Goal: Task Accomplishment & Management: Use online tool/utility

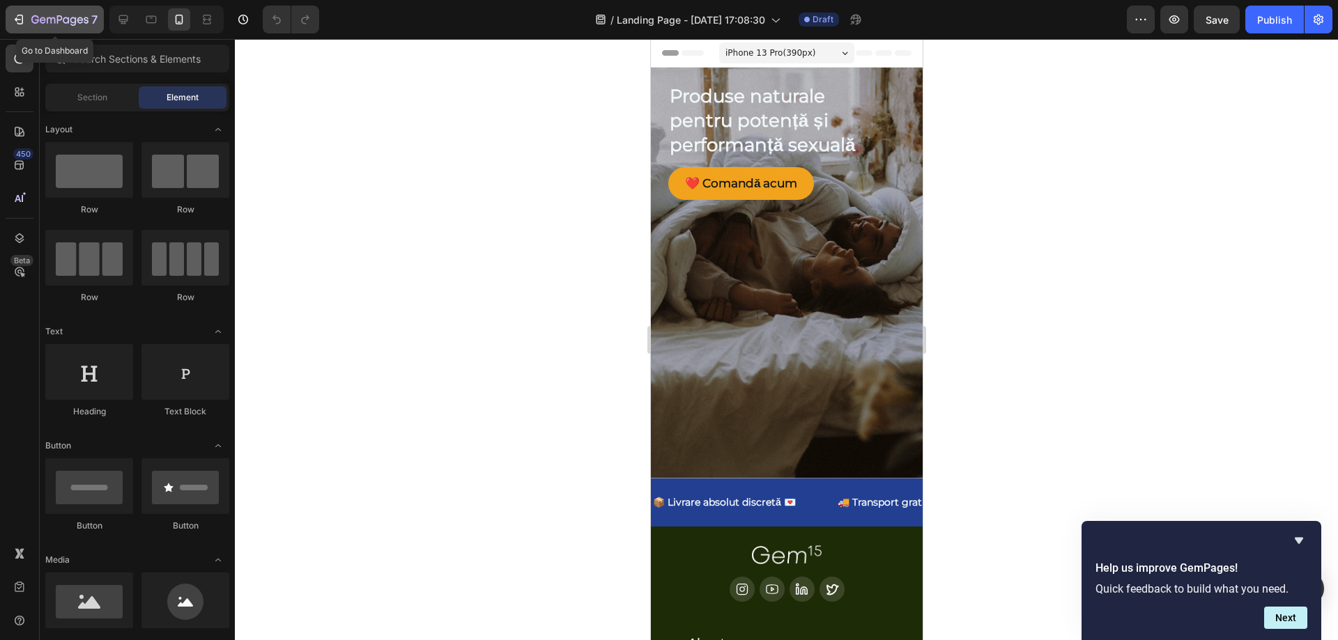
click at [23, 6] on button "7" at bounding box center [55, 20] width 98 height 28
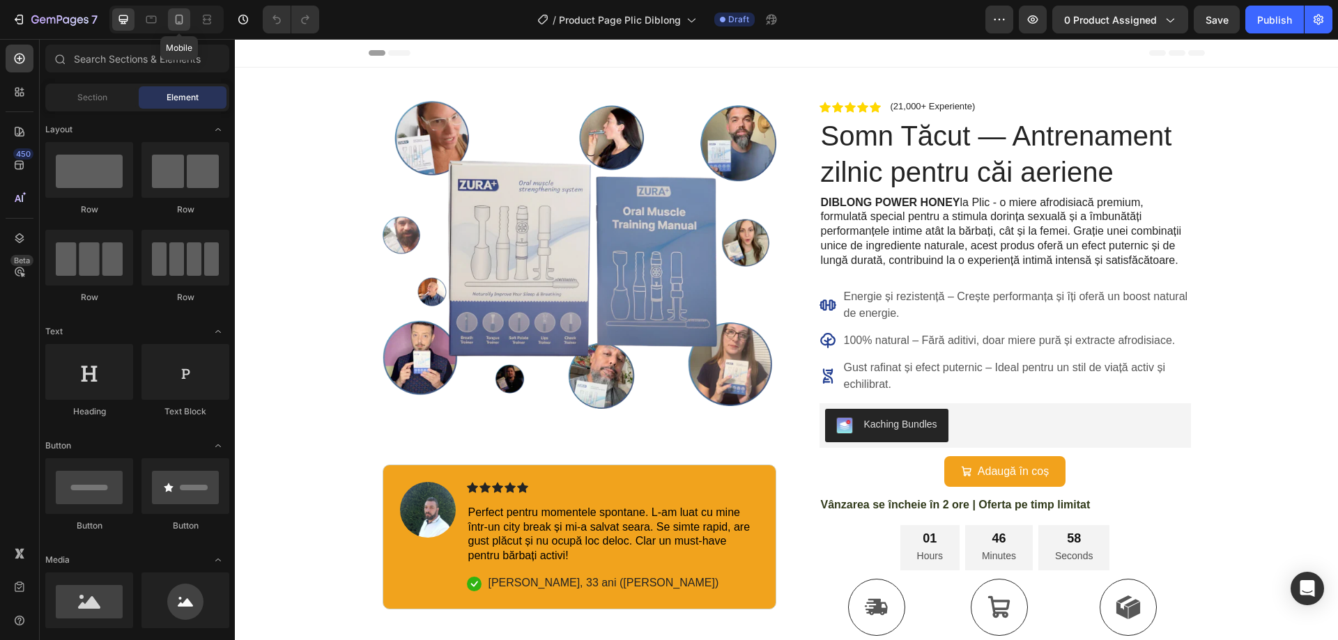
click at [185, 25] on icon at bounding box center [179, 20] width 14 height 14
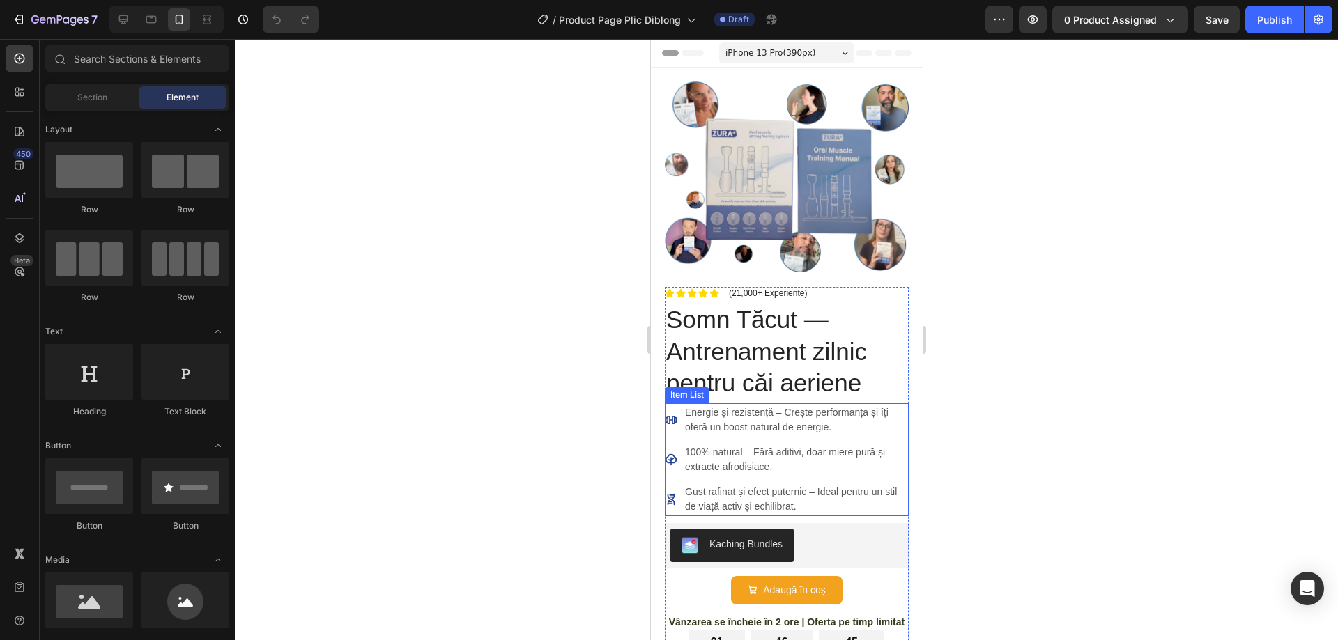
click at [778, 412] on p "Energie și rezistență – Crește performanța și îți oferă un boost natural de ene…" at bounding box center [795, 420] width 222 height 29
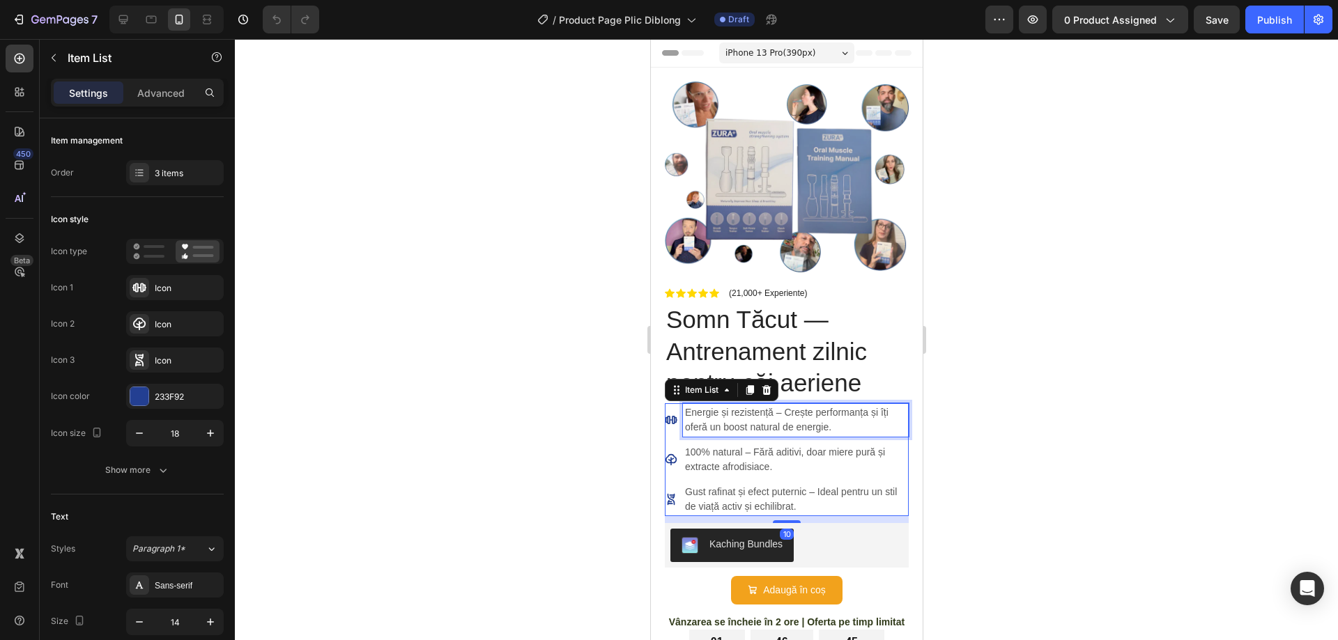
click at [778, 410] on p "Energie și rezistență – Crește performanța și îți oferă un boost natural de ene…" at bounding box center [795, 420] width 222 height 29
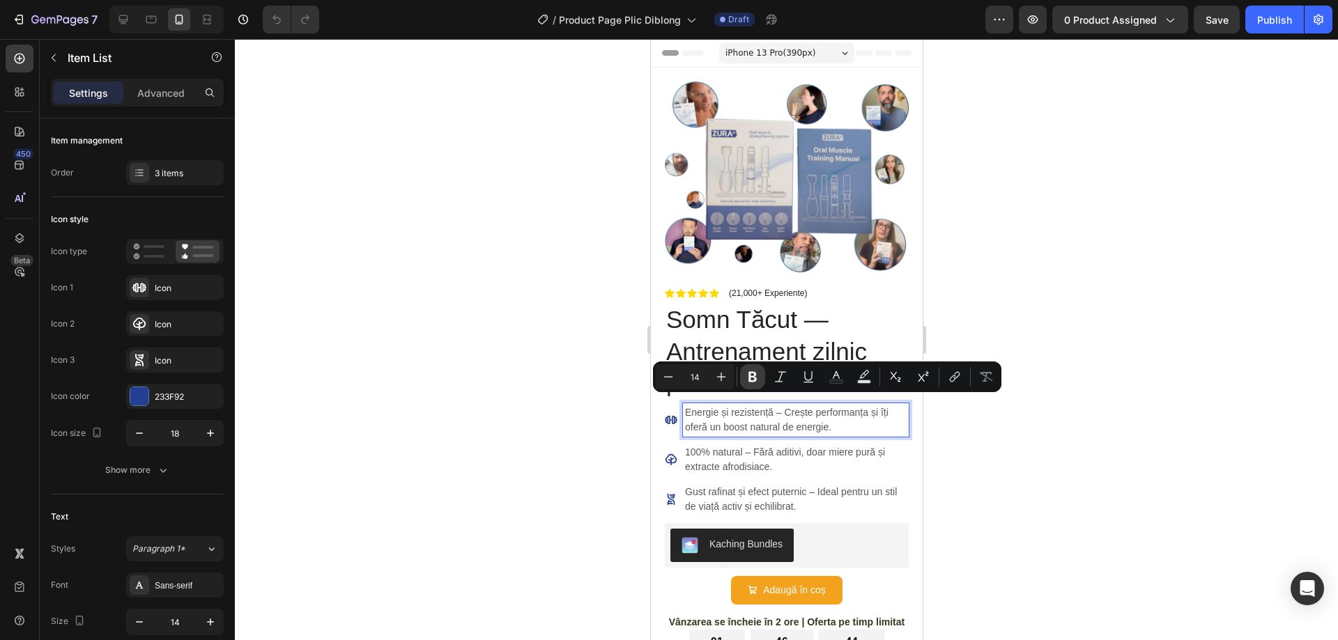
click at [751, 383] on icon "Editor contextual toolbar" at bounding box center [753, 377] width 14 height 14
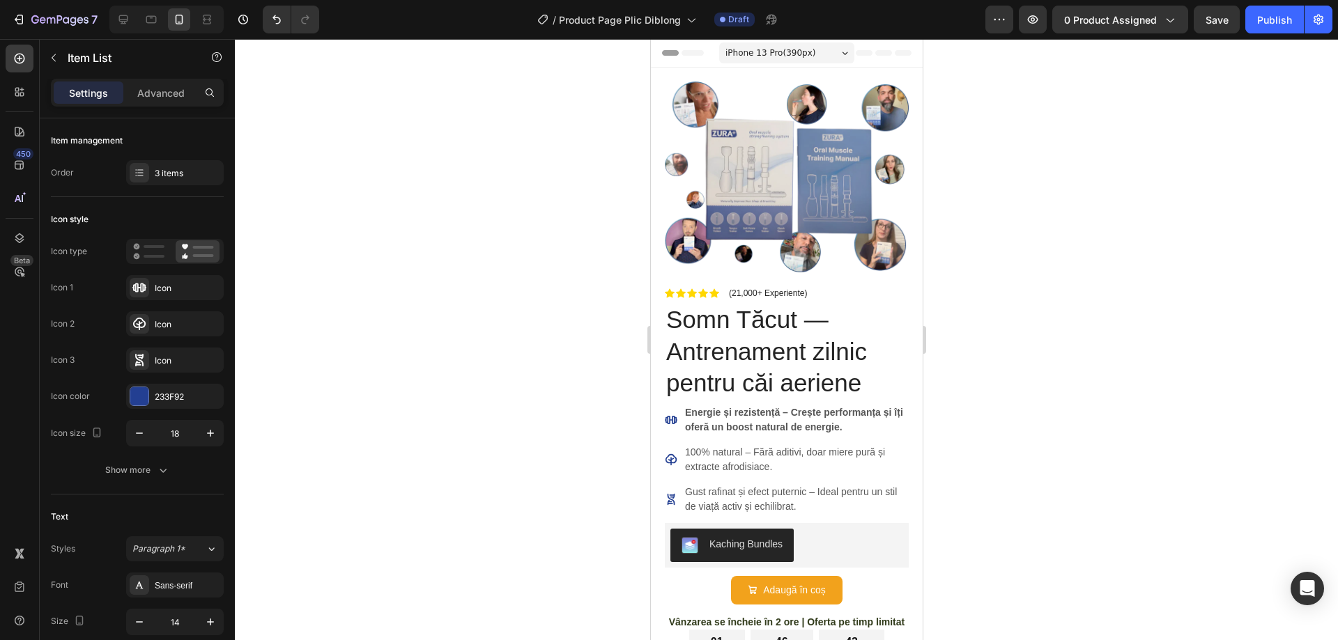
click at [724, 422] on strong "Energie și rezistență – Crește performanța și îți oferă un boost natural de ene…" at bounding box center [793, 420] width 218 height 26
click at [686, 415] on strong "Energie și rezistență – Crește performanța și îți oferă un boost natural de ene…" at bounding box center [793, 420] width 218 height 26
click at [748, 417] on strong "Energie și rezistență – Crește performanța și îți oferă un boost natural de ene…" at bounding box center [793, 420] width 218 height 26
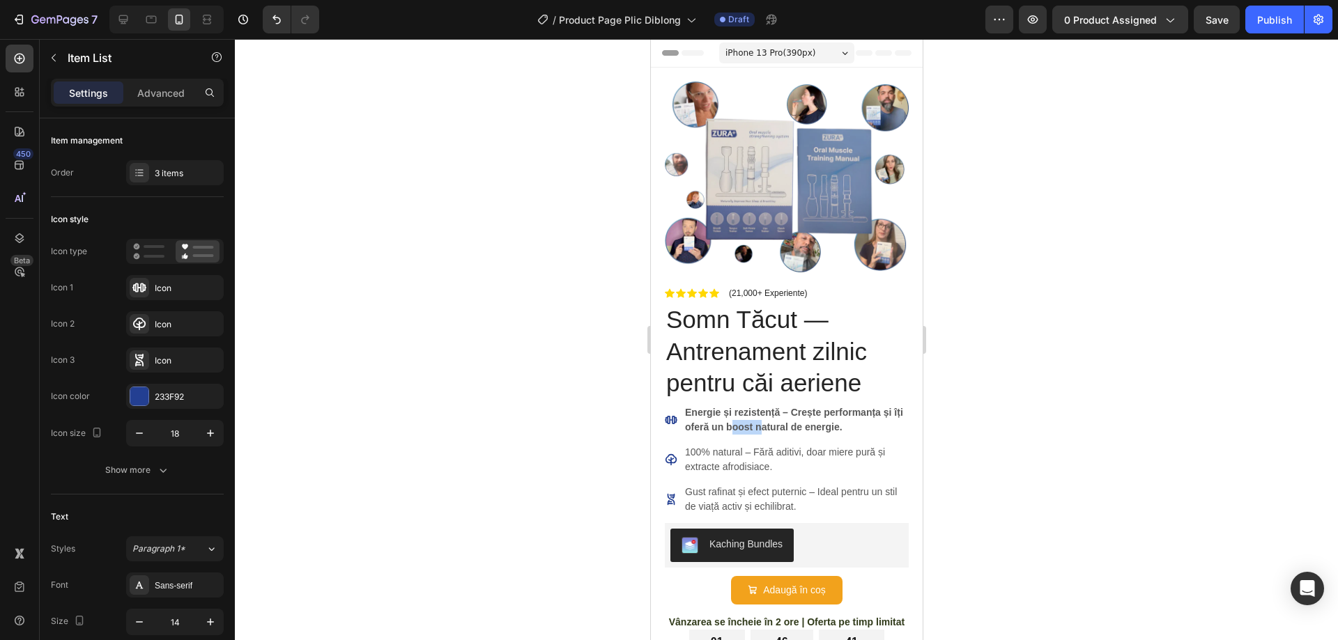
click at [748, 417] on strong "Energie și rezistență – Crește performanța și îți oferă un boost natural de ene…" at bounding box center [793, 420] width 218 height 26
click at [980, 447] on div at bounding box center [786, 339] width 1103 height 601
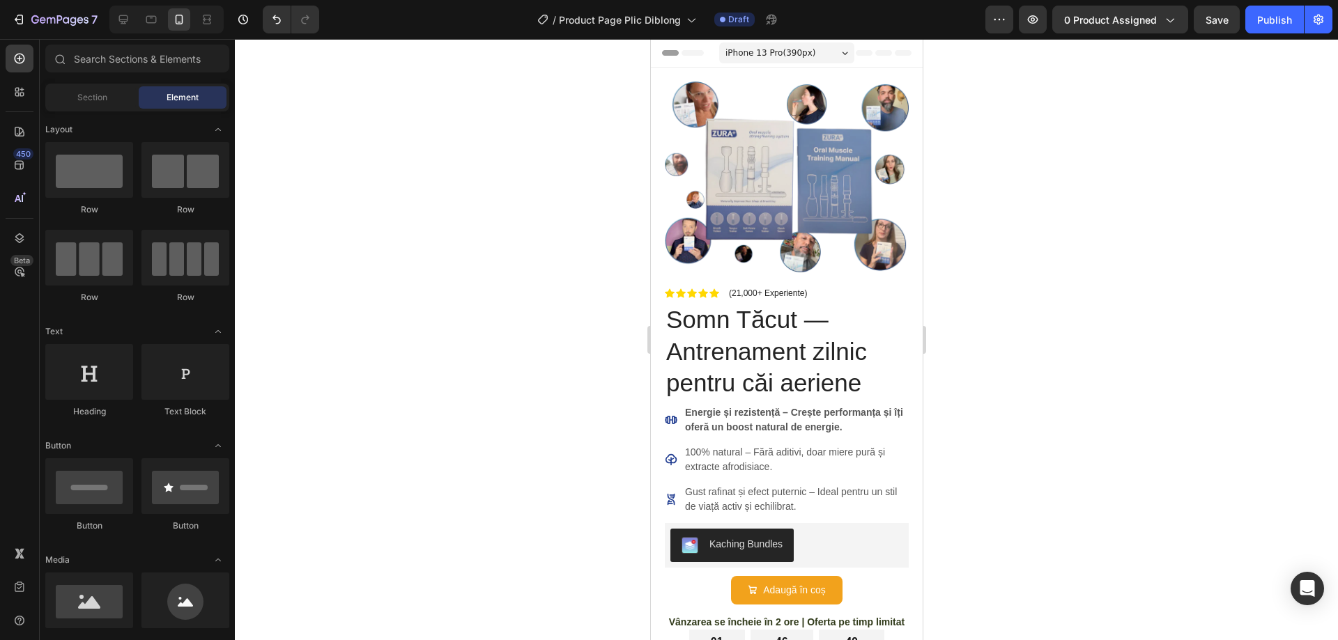
click at [769, 410] on p "Energie și rezistență – Crește performanța și îți oferă un boost natural de ene…" at bounding box center [795, 420] width 222 height 29
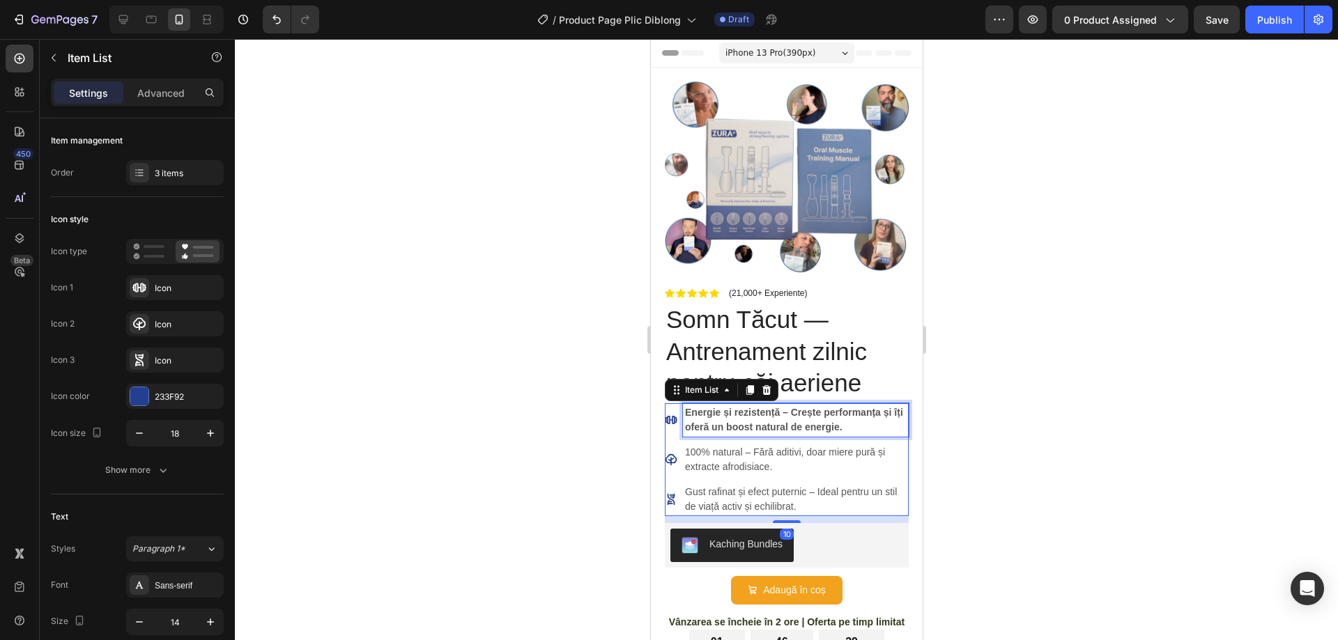
click at [769, 410] on p "Energie și rezistență – Crește performanța și îți oferă un boost natural de ene…" at bounding box center [795, 420] width 222 height 29
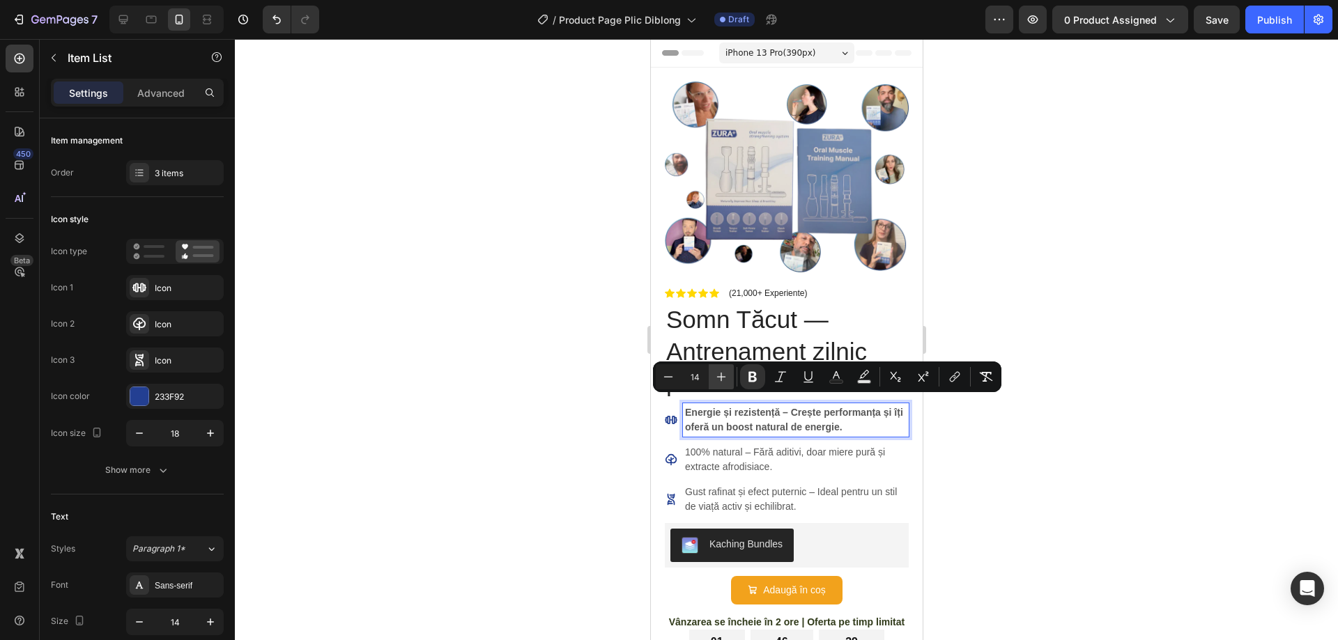
click at [709, 375] on button "Plus" at bounding box center [721, 376] width 25 height 25
click at [729, 378] on button "Plus" at bounding box center [721, 376] width 25 height 25
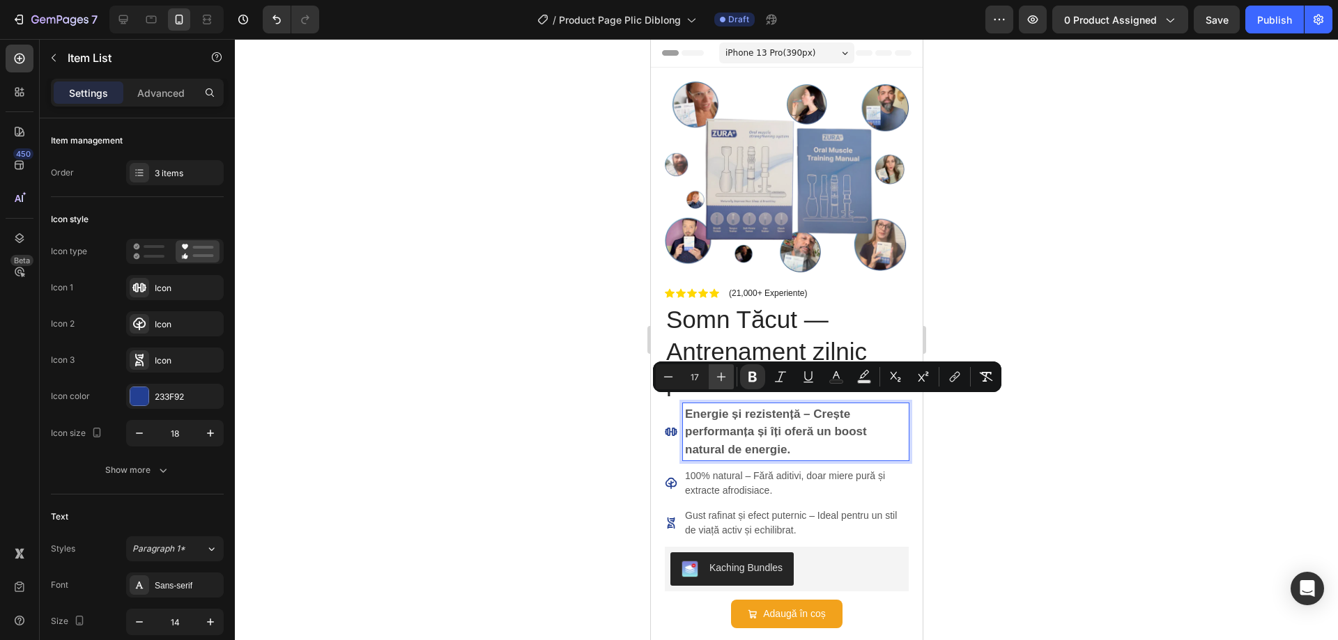
click at [729, 378] on button "Plus" at bounding box center [721, 376] width 25 height 25
type input "20"
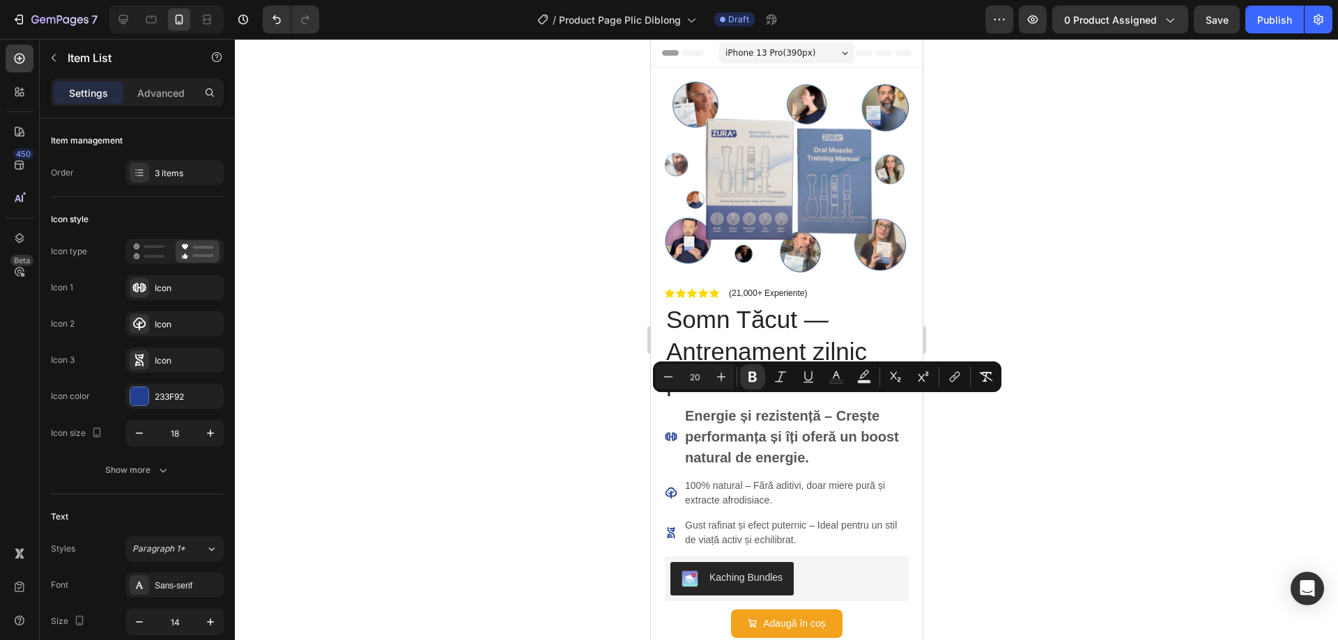
click at [1034, 479] on div at bounding box center [786, 339] width 1103 height 601
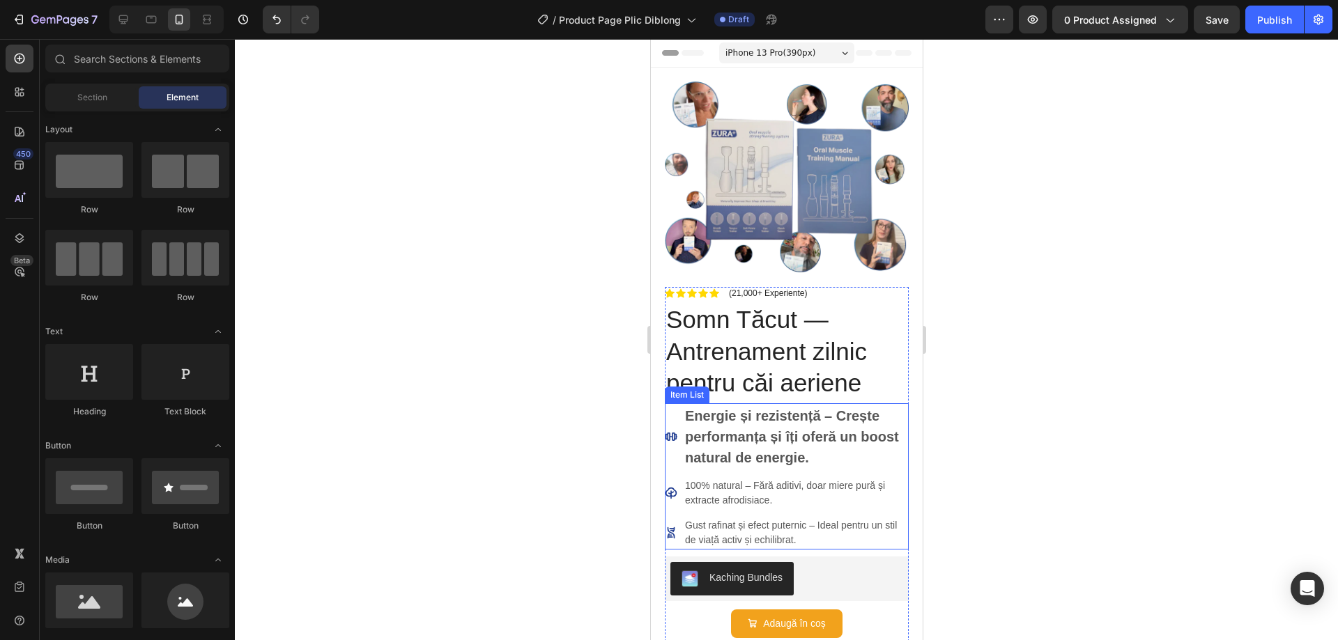
scroll to position [139, 0]
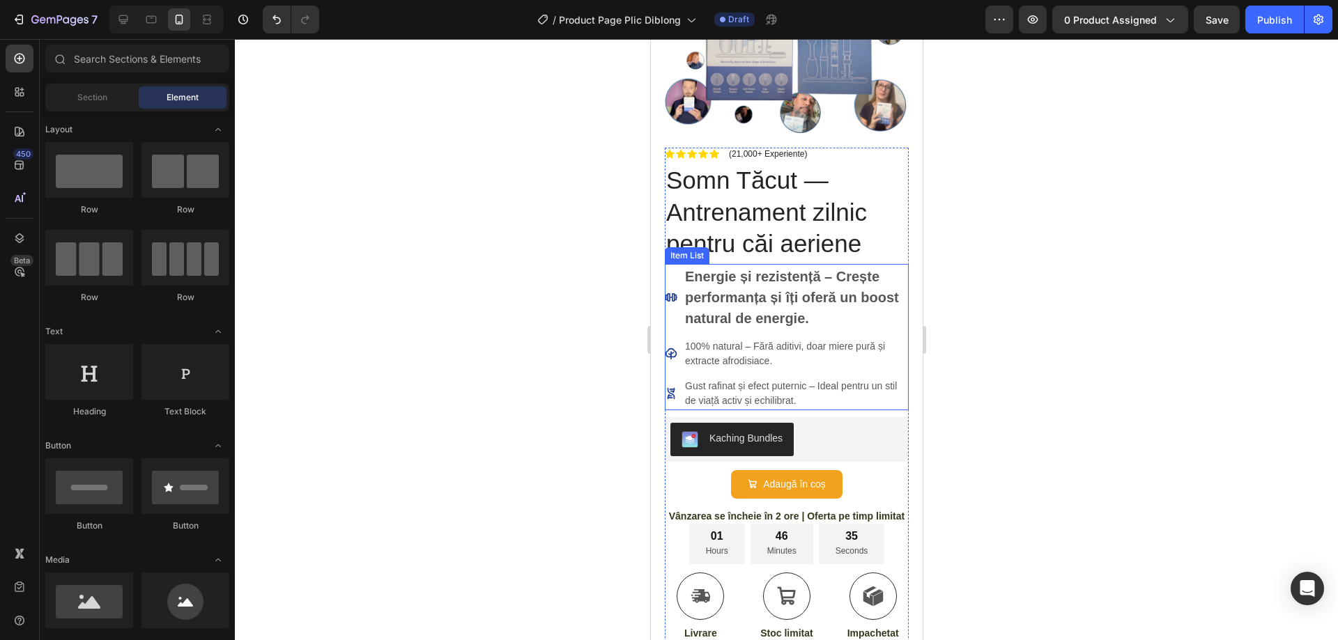
click at [672, 291] on icon at bounding box center [670, 297] width 13 height 13
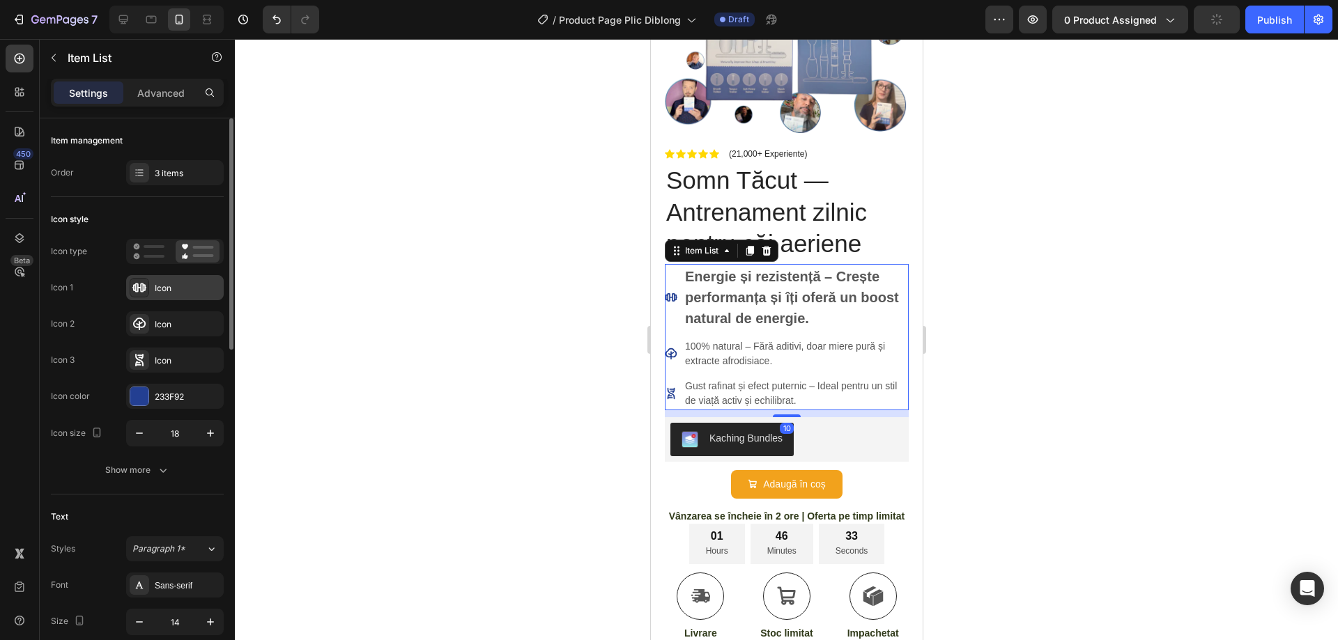
click at [160, 287] on div "Icon" at bounding box center [188, 288] width 66 height 13
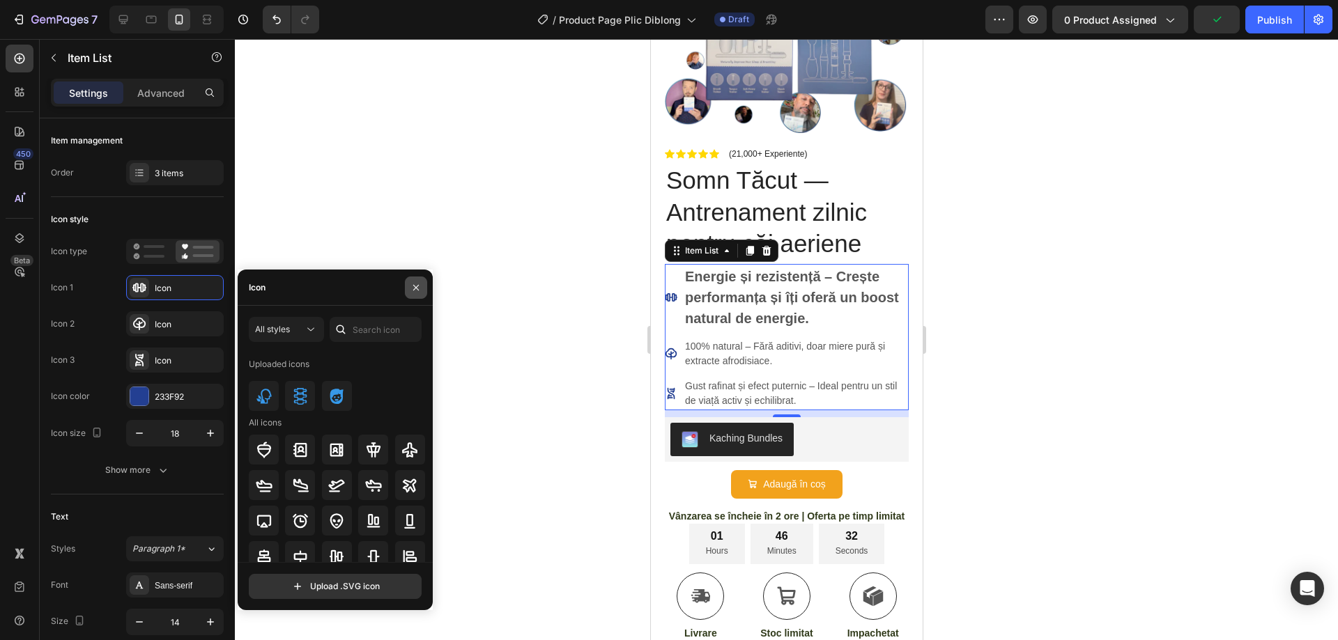
click at [419, 284] on icon "button" at bounding box center [415, 287] width 11 height 11
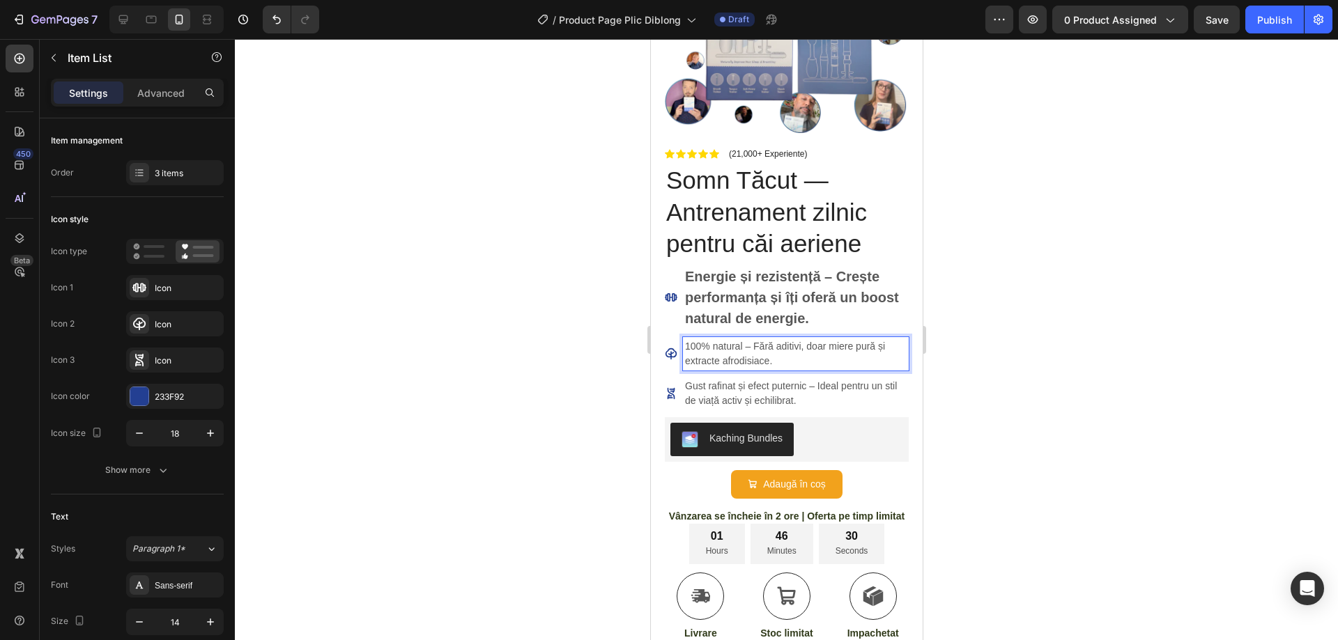
click at [748, 339] on p "100% natural – Fără aditivi, doar miere pură și extracte afrodisiace." at bounding box center [795, 353] width 222 height 29
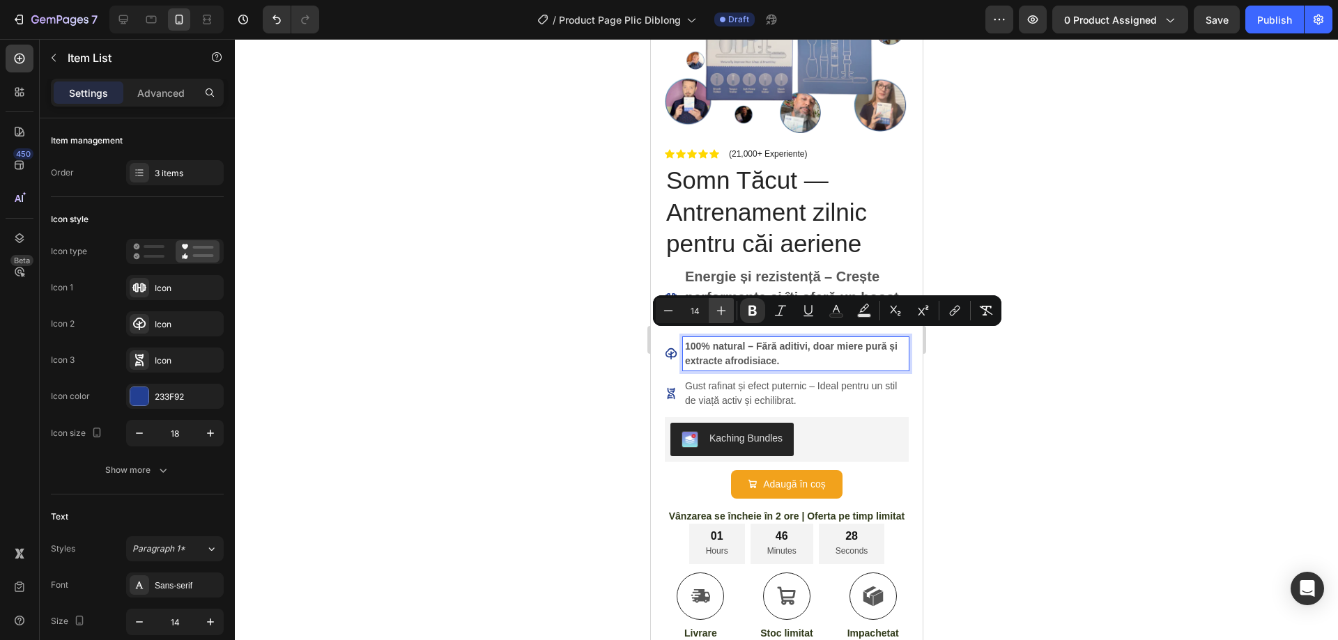
click at [727, 312] on icon "Editor contextual toolbar" at bounding box center [721, 311] width 14 height 14
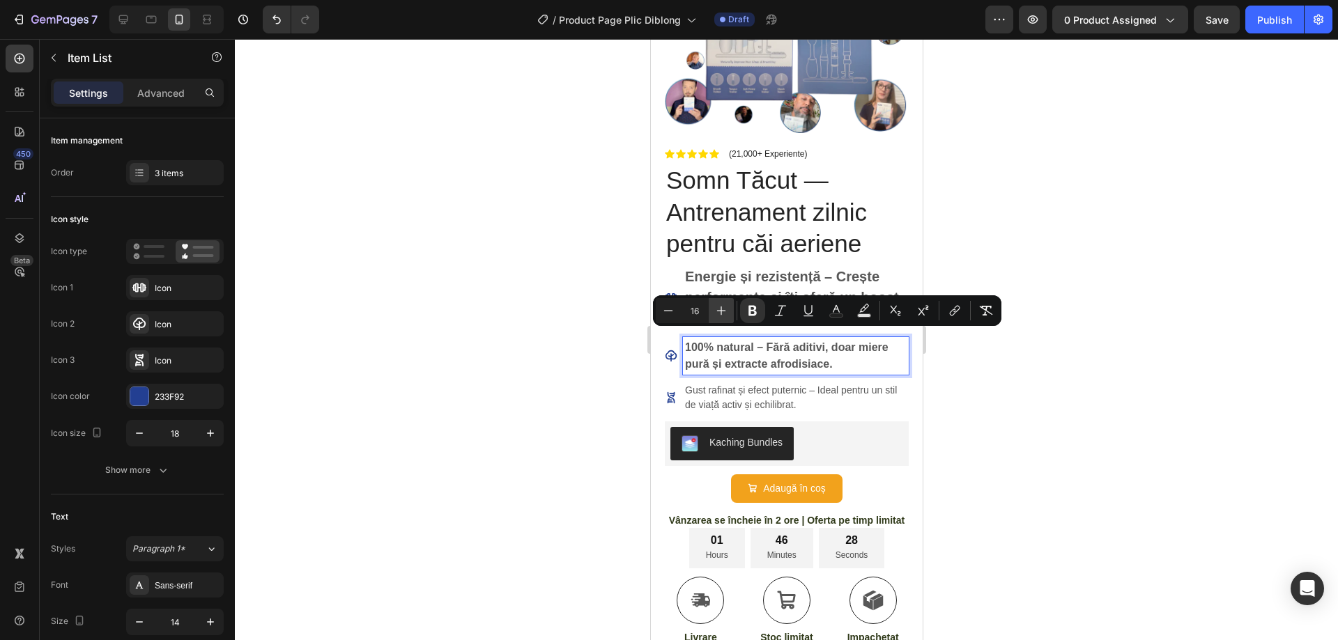
click at [727, 312] on icon "Editor contextual toolbar" at bounding box center [721, 311] width 14 height 14
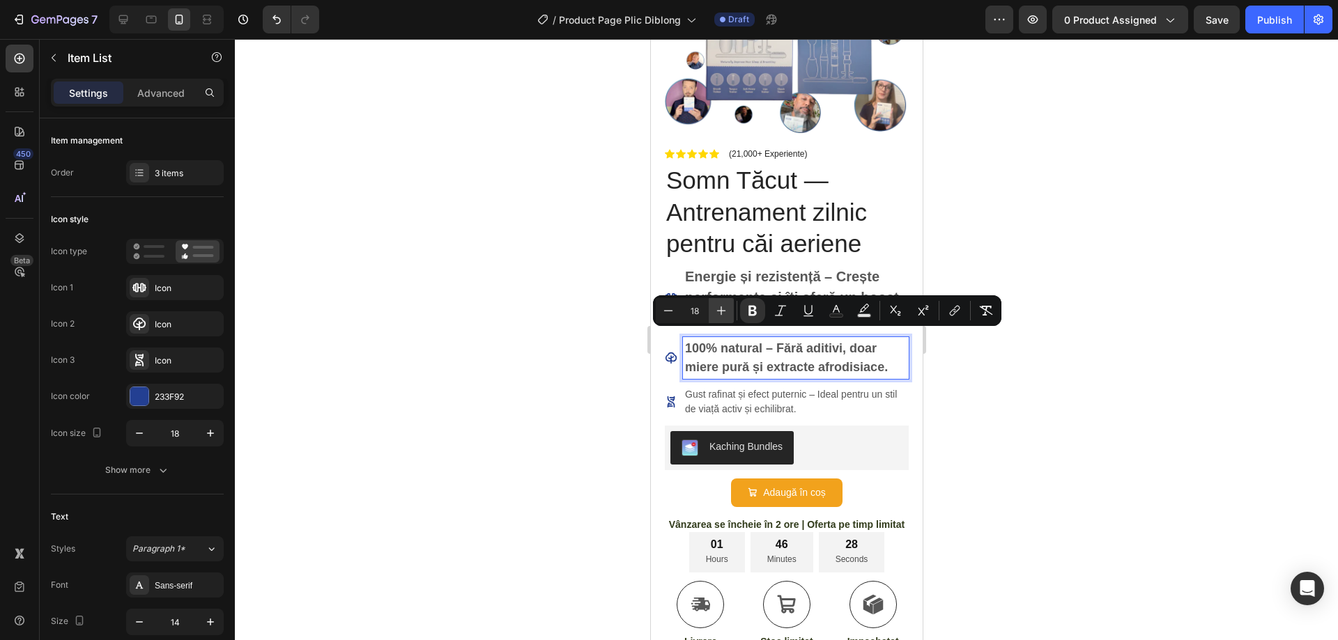
click at [727, 312] on icon "Editor contextual toolbar" at bounding box center [721, 311] width 14 height 14
type input "20"
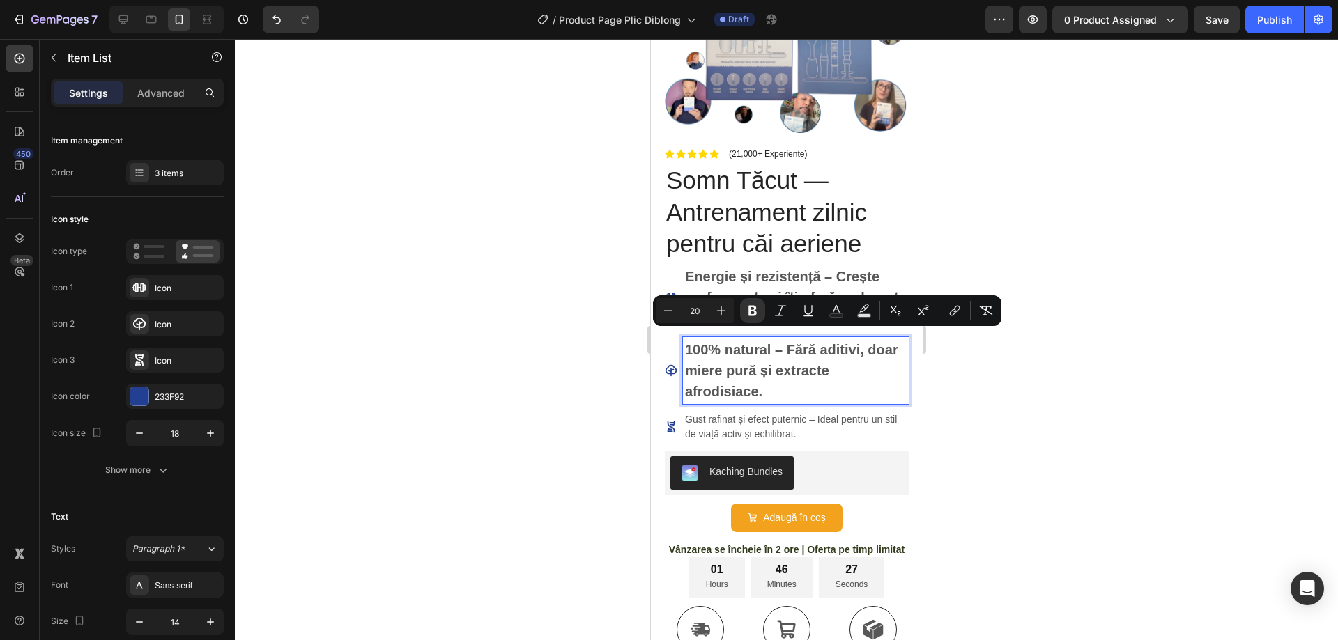
click at [760, 413] on p "Gust rafinat și efect puternic – Ideal pentru un stil de viață activ și echilib…" at bounding box center [795, 427] width 222 height 29
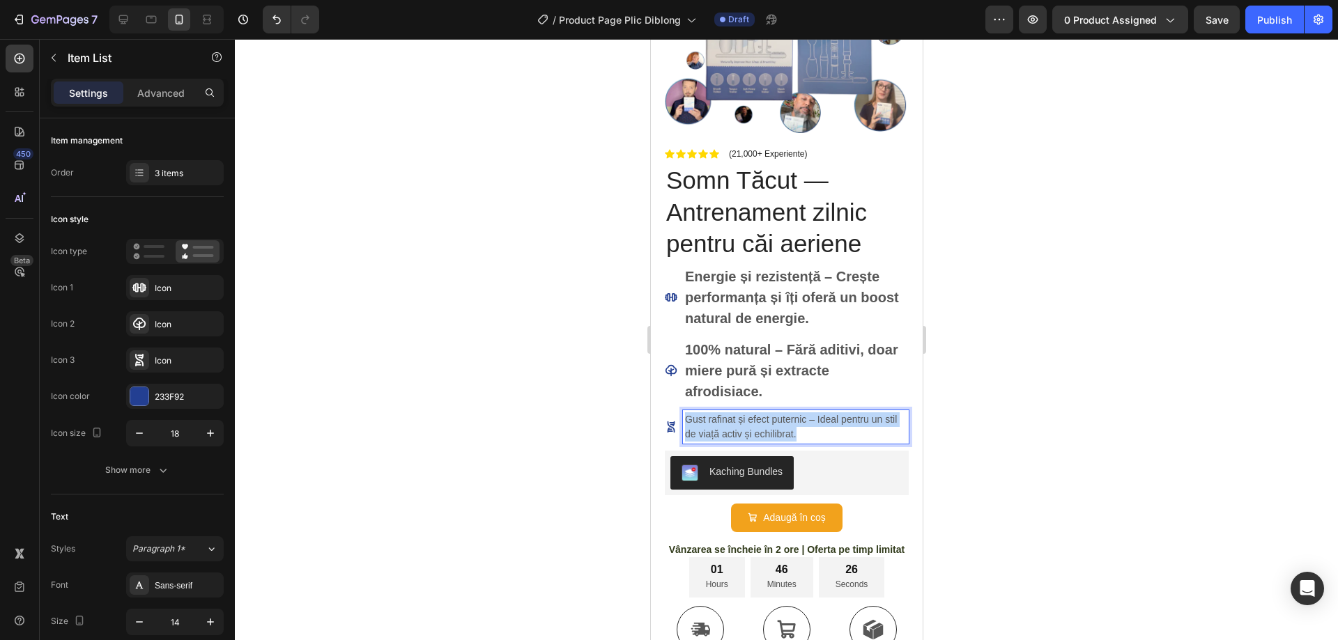
click at [760, 413] on p "Gust rafinat și efect puternic – Ideal pentru un stil de viață activ și echilib…" at bounding box center [795, 427] width 222 height 29
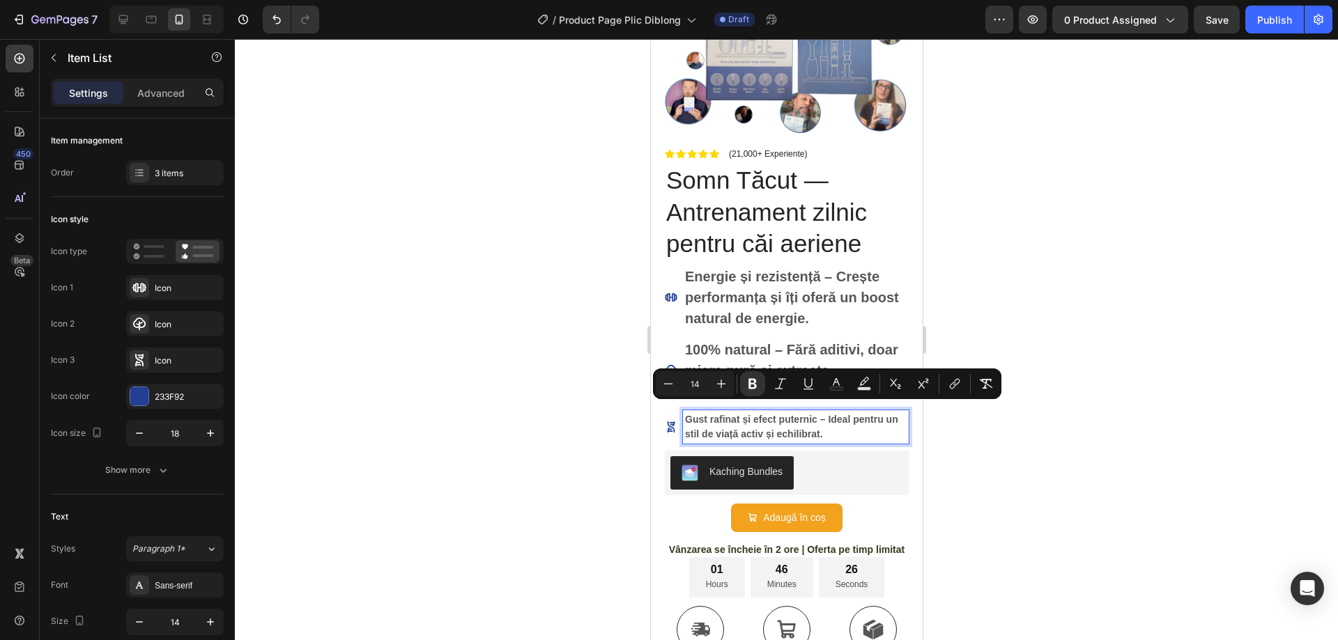
click at [695, 383] on input "14" at bounding box center [695, 384] width 28 height 17
type input "20"
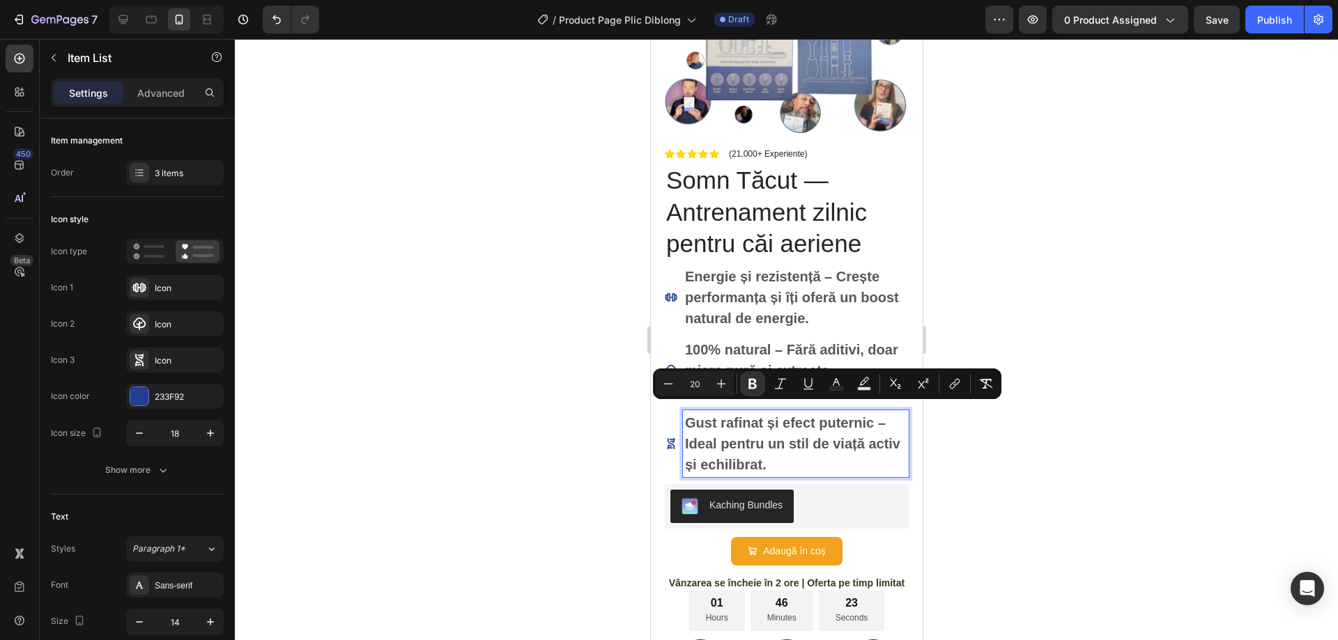
click at [1031, 495] on div at bounding box center [786, 339] width 1103 height 601
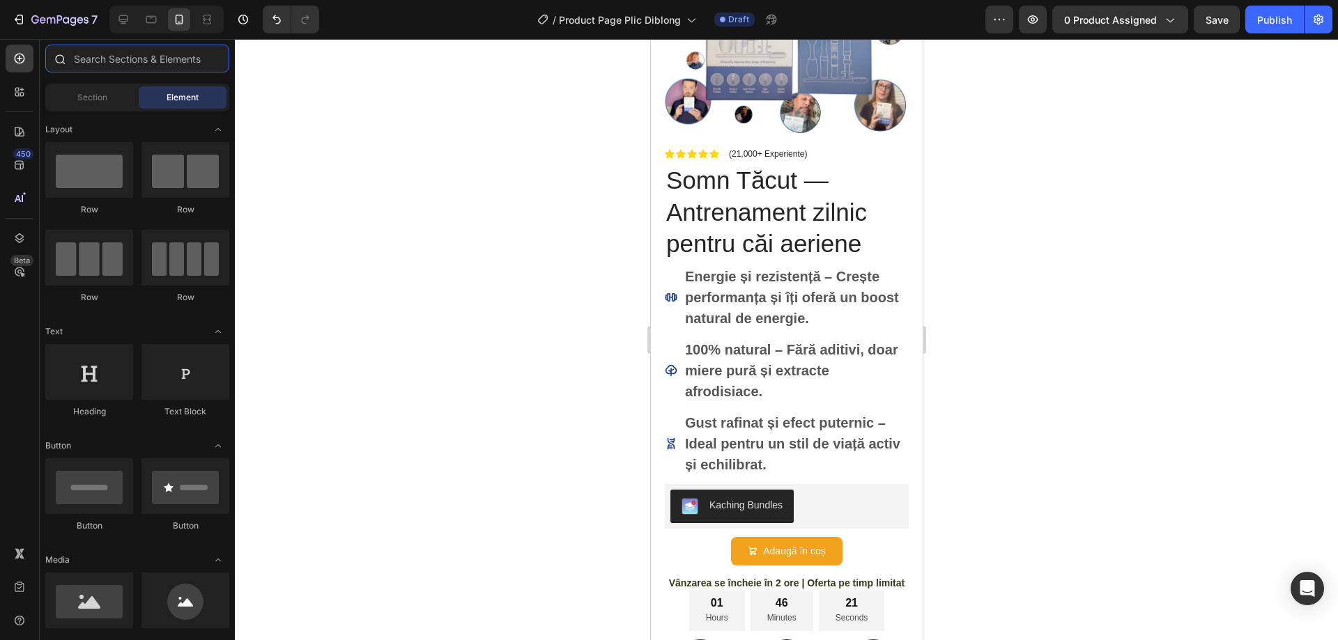
click at [167, 67] on input "text" at bounding box center [137, 59] width 184 height 28
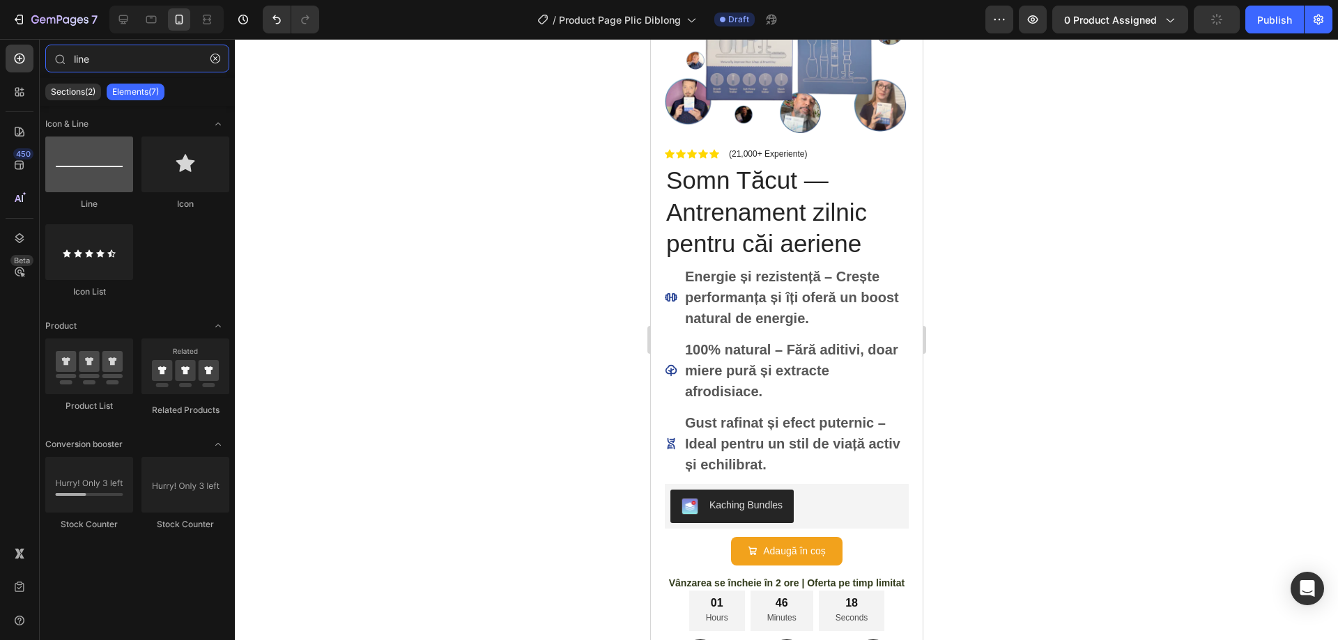
type input "line"
drag, startPoint x: 83, startPoint y: 171, endPoint x: 122, endPoint y: 54, distance: 124.1
click at [122, 54] on div "line Sections(2) Elements(7) Icon & Line Line Icon Icon List Product Product Li…" at bounding box center [137, 338] width 195 height 587
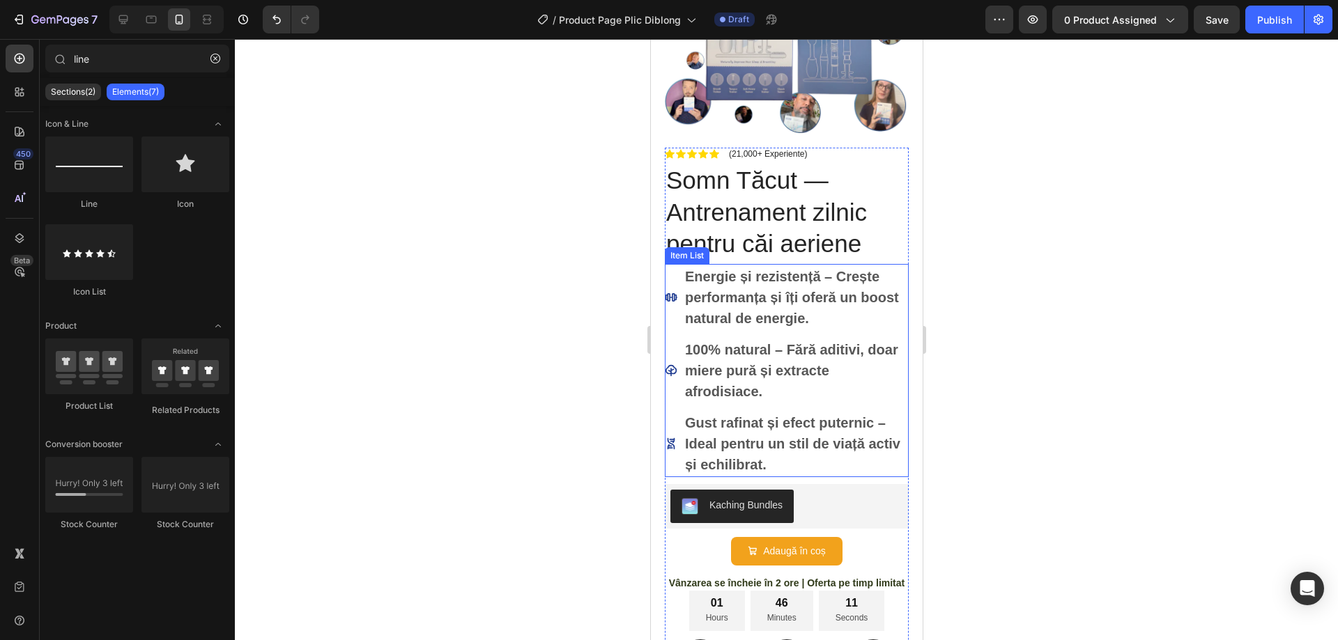
click at [675, 293] on icon at bounding box center [670, 297] width 13 height 8
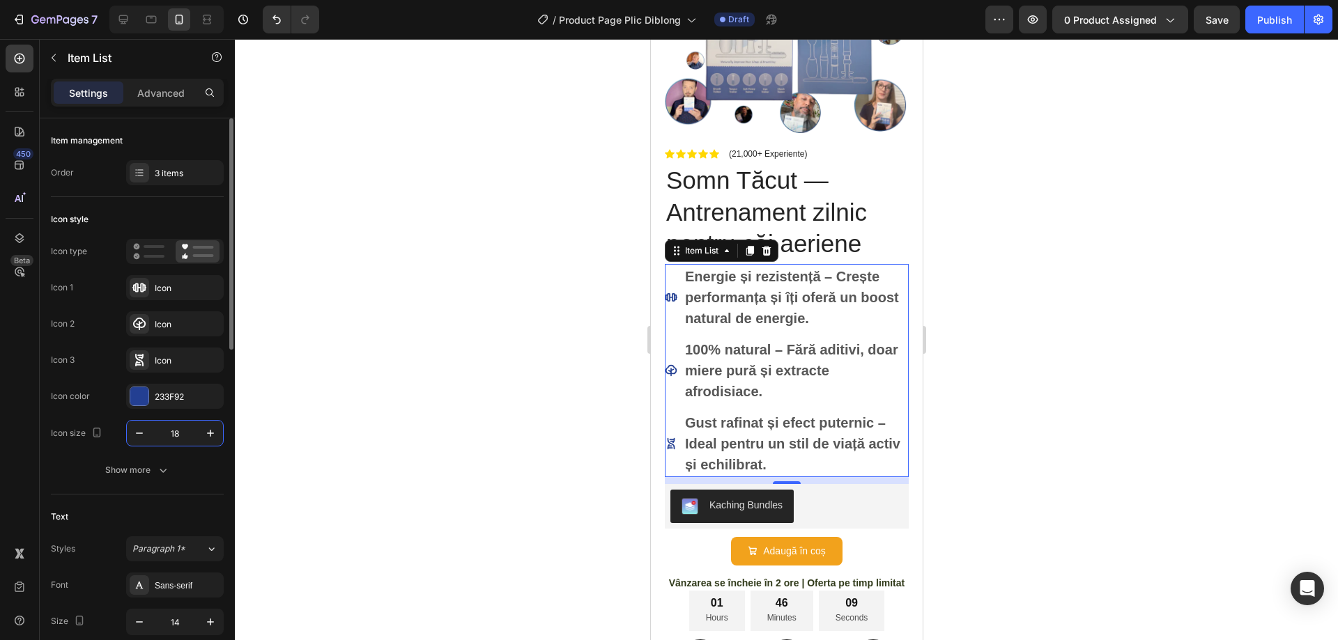
click at [189, 427] on input "18" at bounding box center [175, 433] width 46 height 25
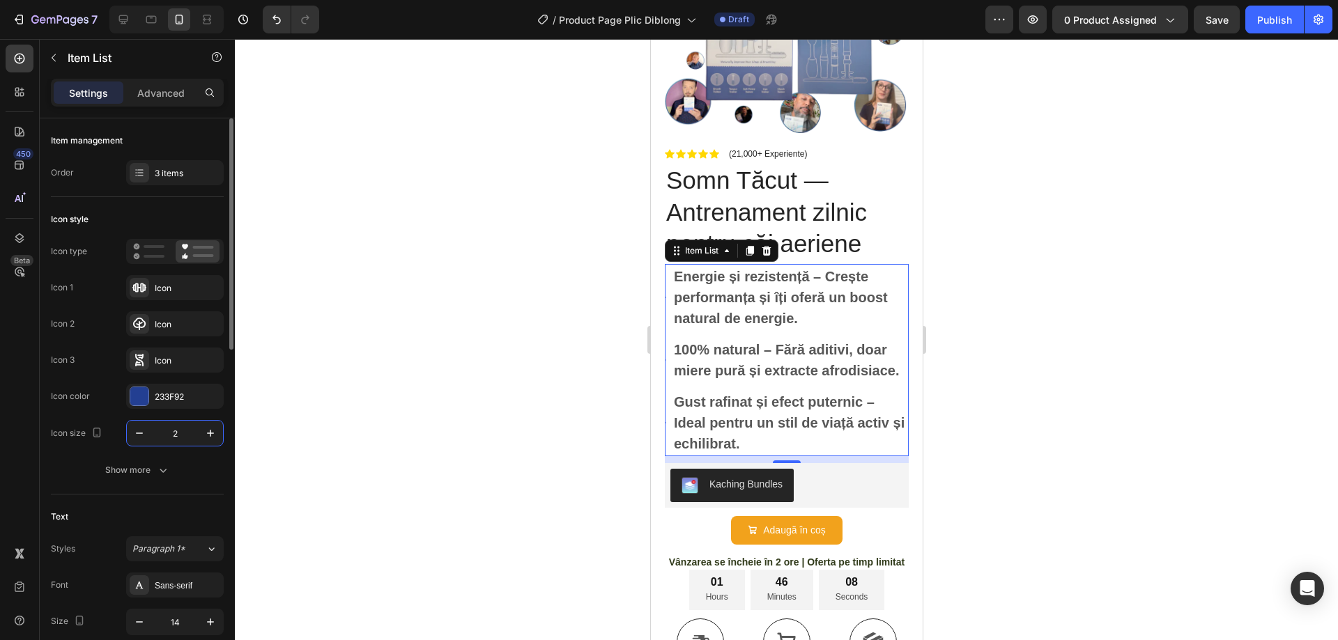
type input "20"
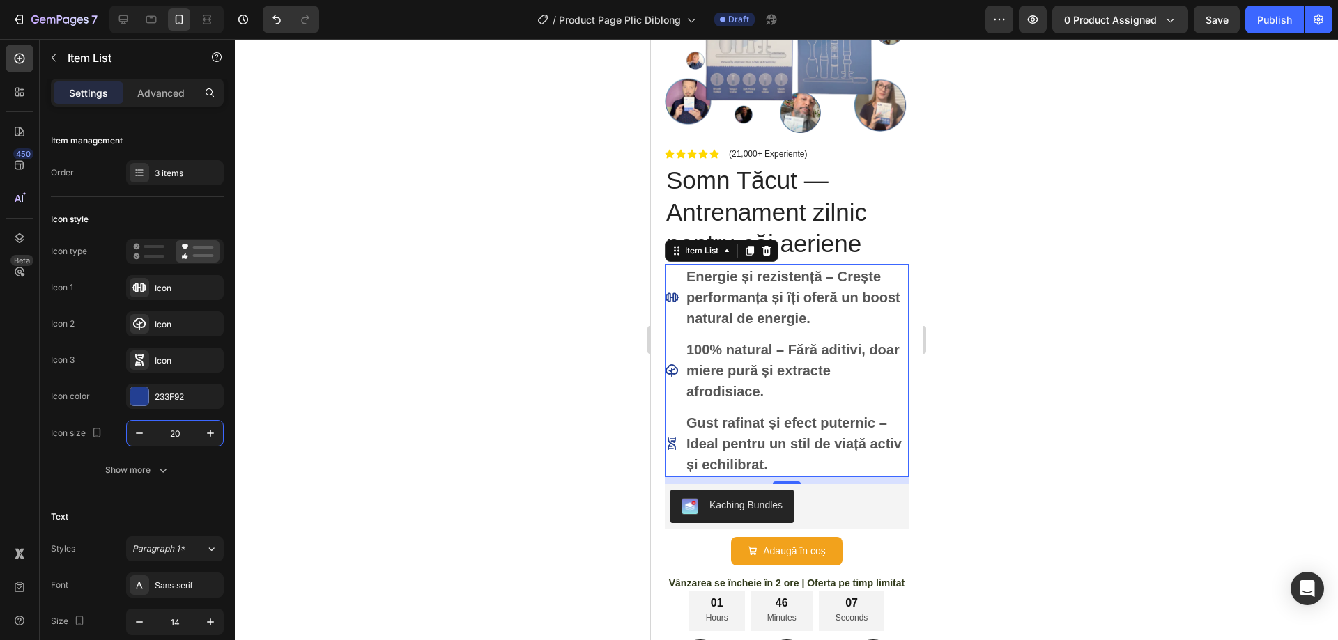
click at [1054, 408] on div at bounding box center [786, 339] width 1103 height 601
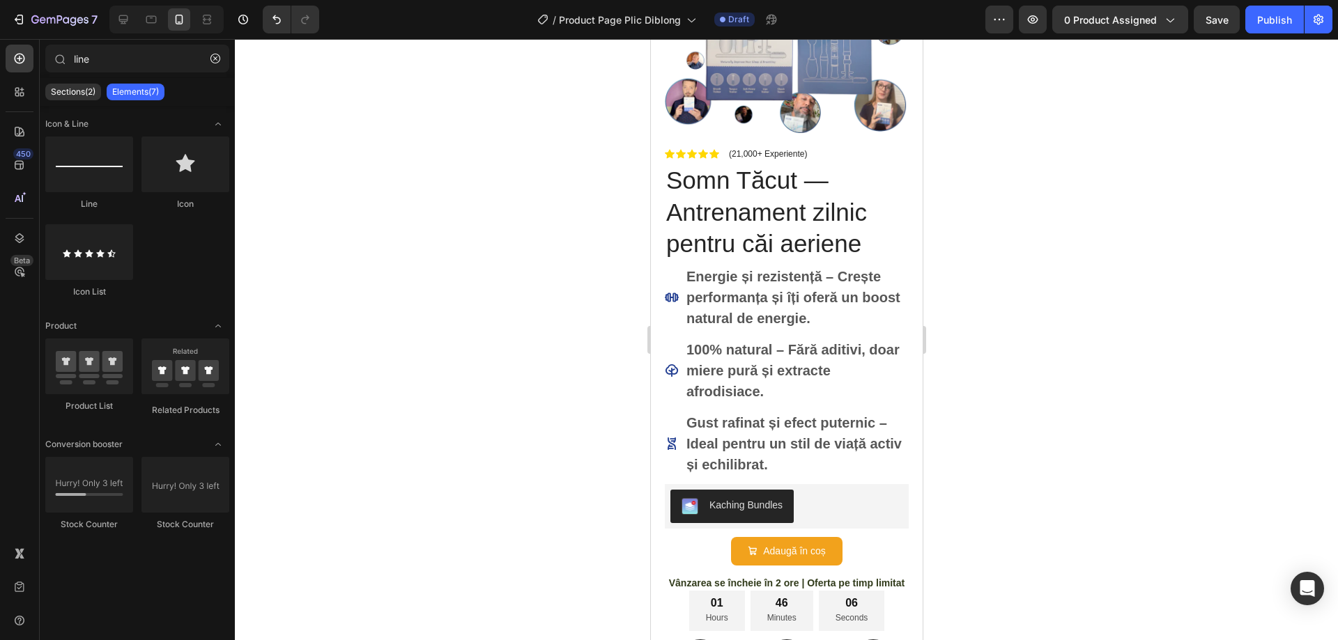
click at [815, 342] on strong "100% natural – Fără aditivi, doar miere pură și extracte afrodisiace." at bounding box center [792, 370] width 213 height 57
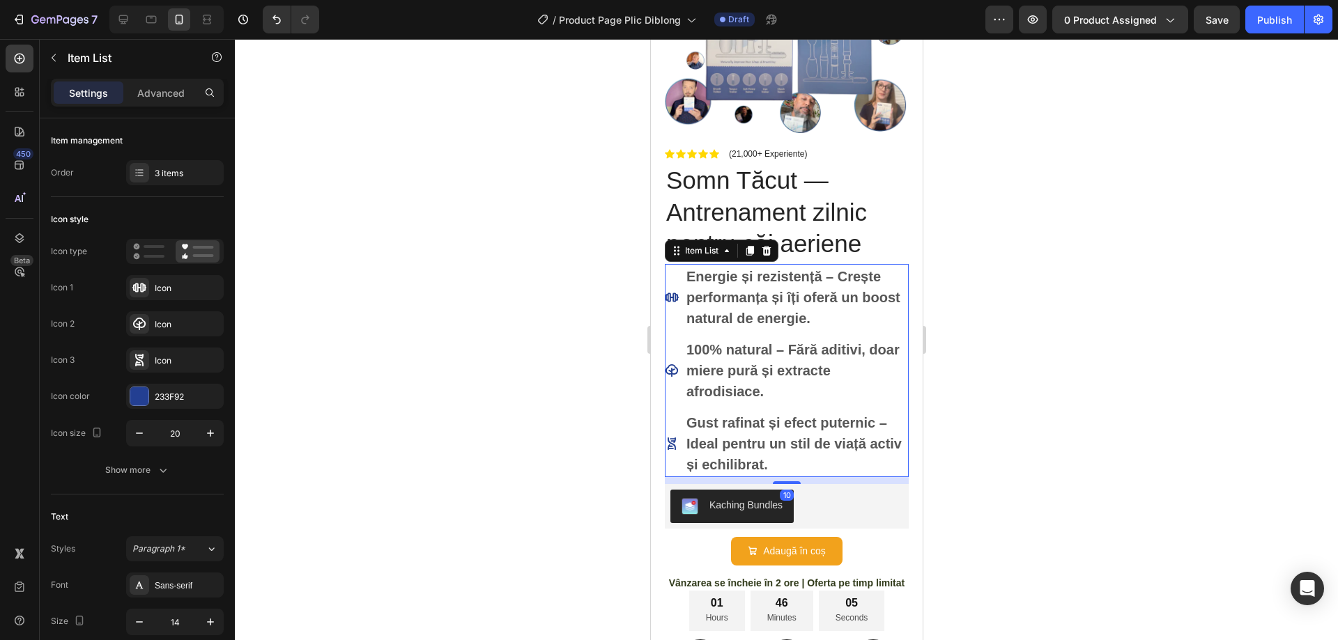
click at [671, 265] on div "Energie și rezistență – Crește performanța și îți oferă un boost natural de ene…" at bounding box center [786, 297] width 244 height 67
click at [158, 90] on p "Advanced" at bounding box center [160, 93] width 47 height 15
type input "100%"
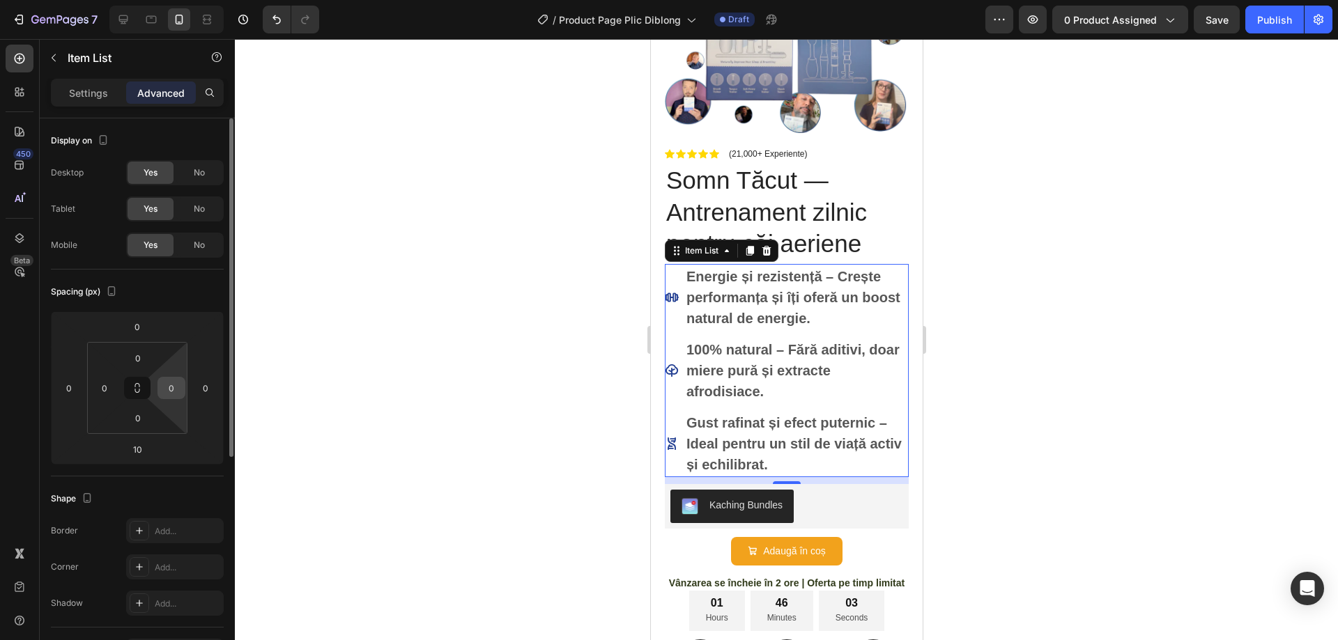
click at [171, 399] on div "0" at bounding box center [171, 388] width 28 height 22
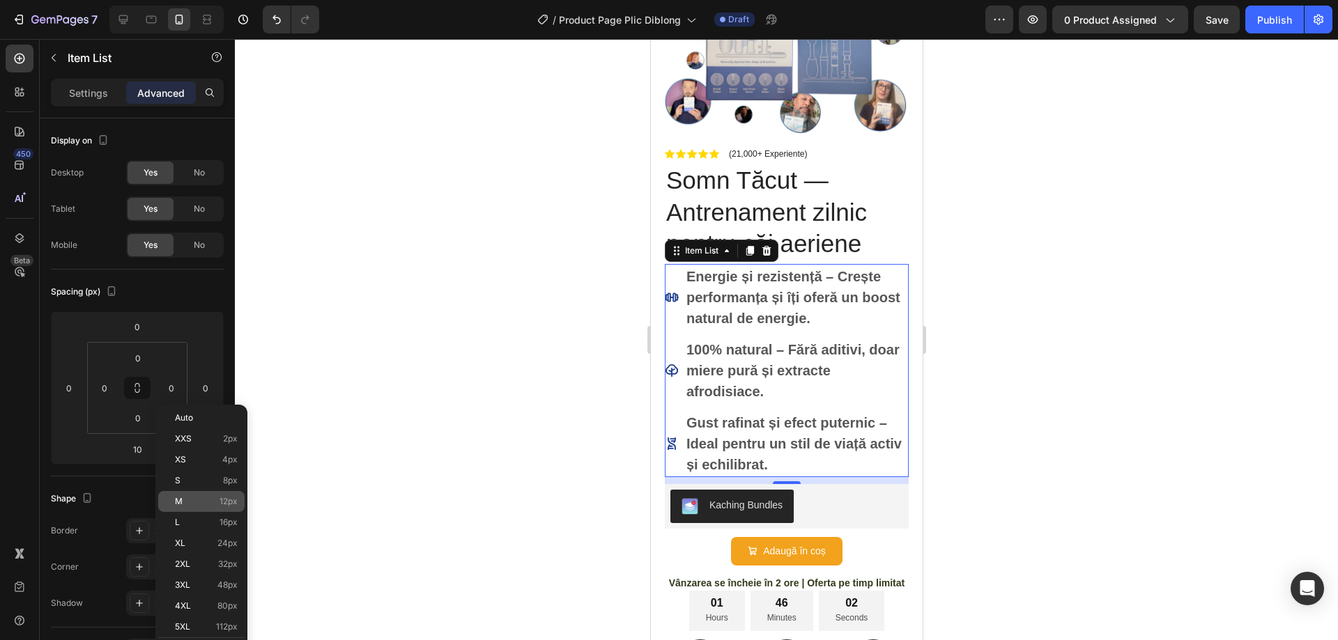
click at [204, 505] on p "M 12px" at bounding box center [206, 502] width 63 height 10
type input "12"
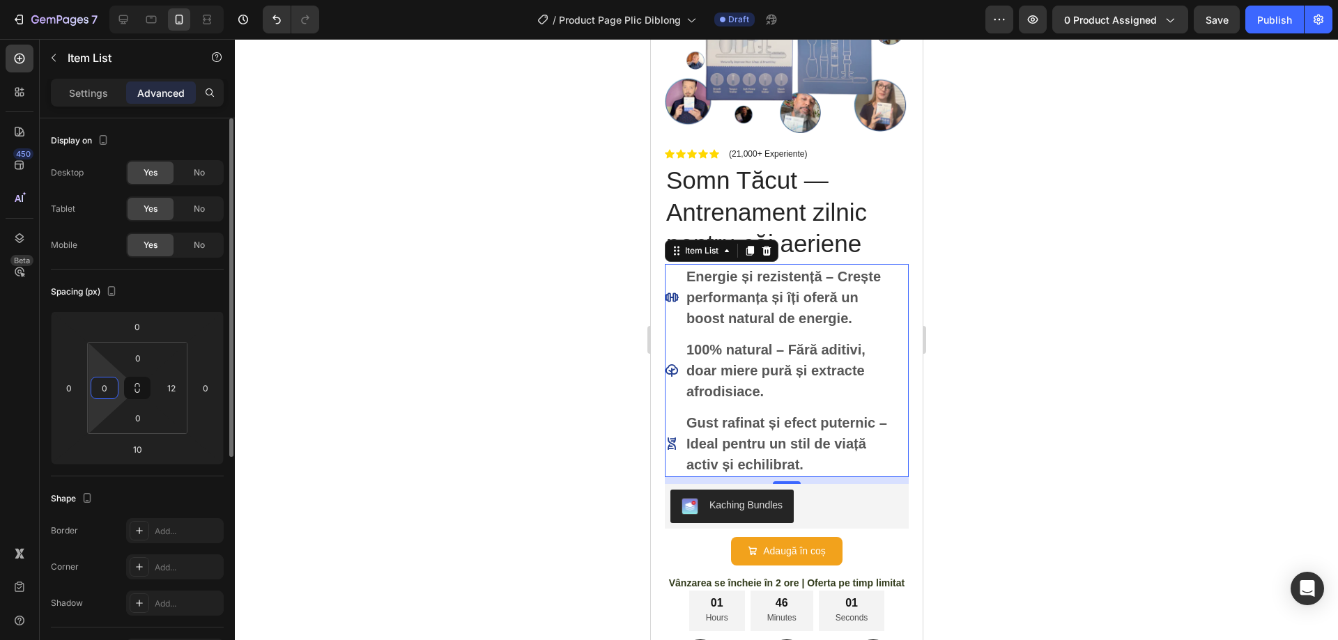
click at [108, 390] on input "0" at bounding box center [104, 388] width 21 height 21
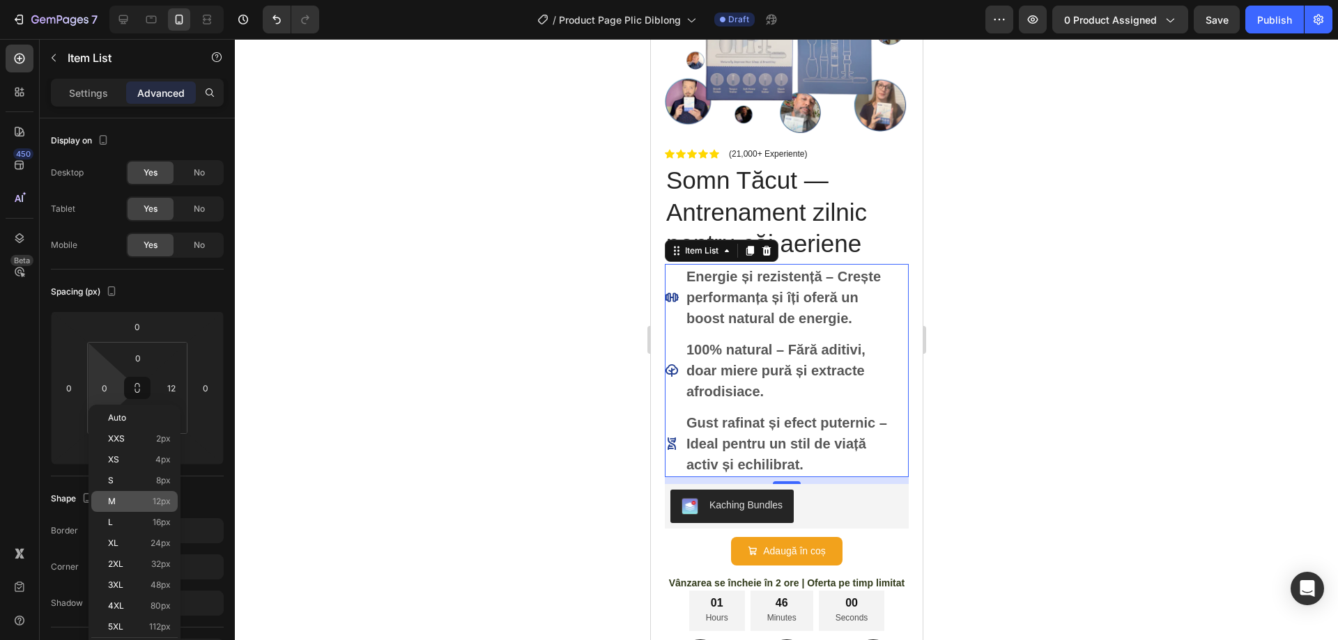
click at [141, 498] on p "M 12px" at bounding box center [139, 502] width 63 height 10
type input "12"
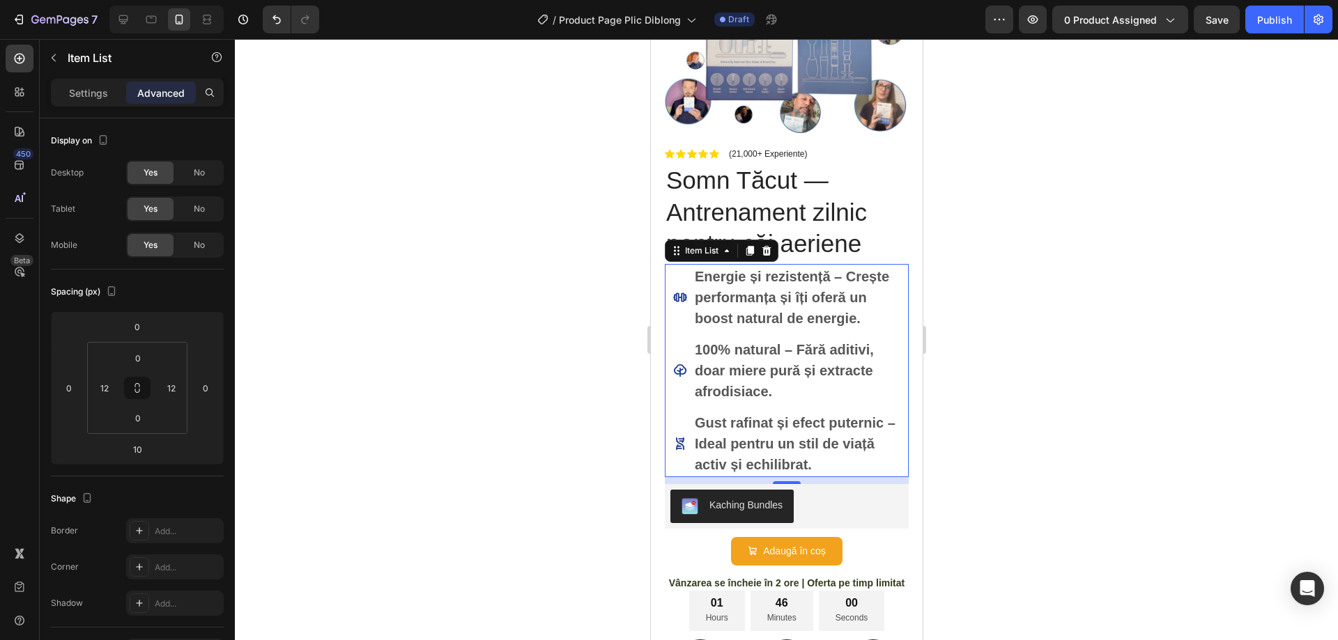
click at [1074, 354] on div at bounding box center [786, 339] width 1103 height 601
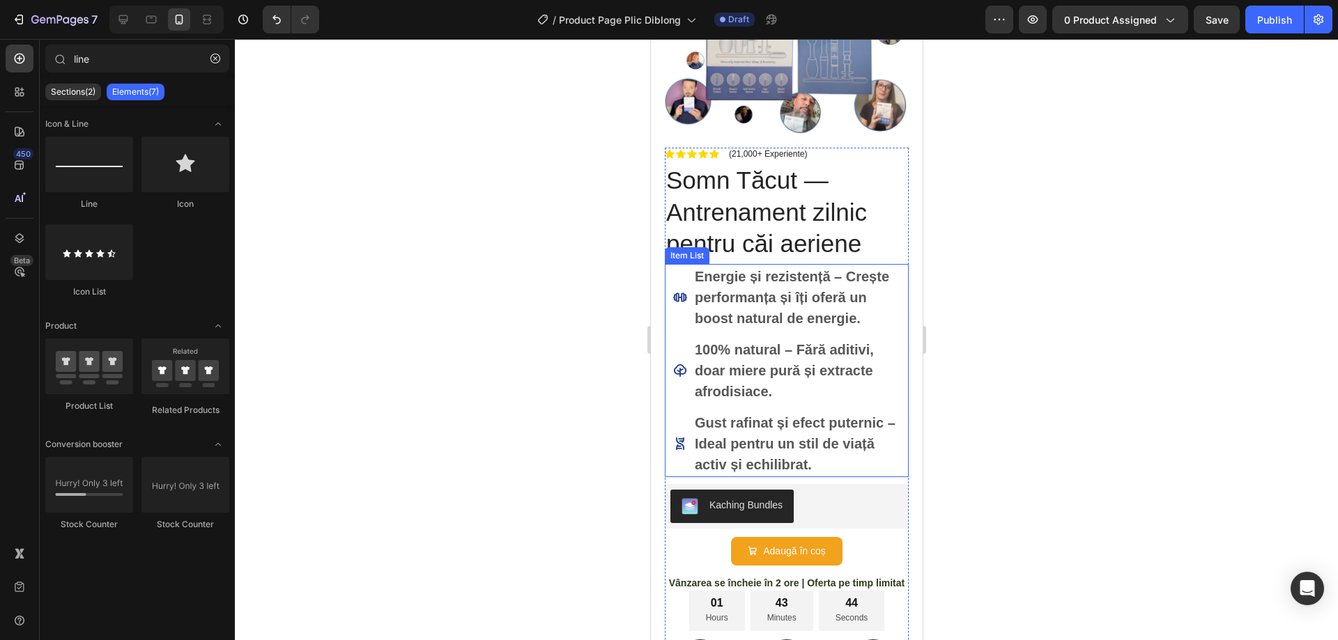
click at [754, 297] on p "Energie și rezistență – Crește performanța și îți oferă un boost natural de ene…" at bounding box center [795, 297] width 203 height 63
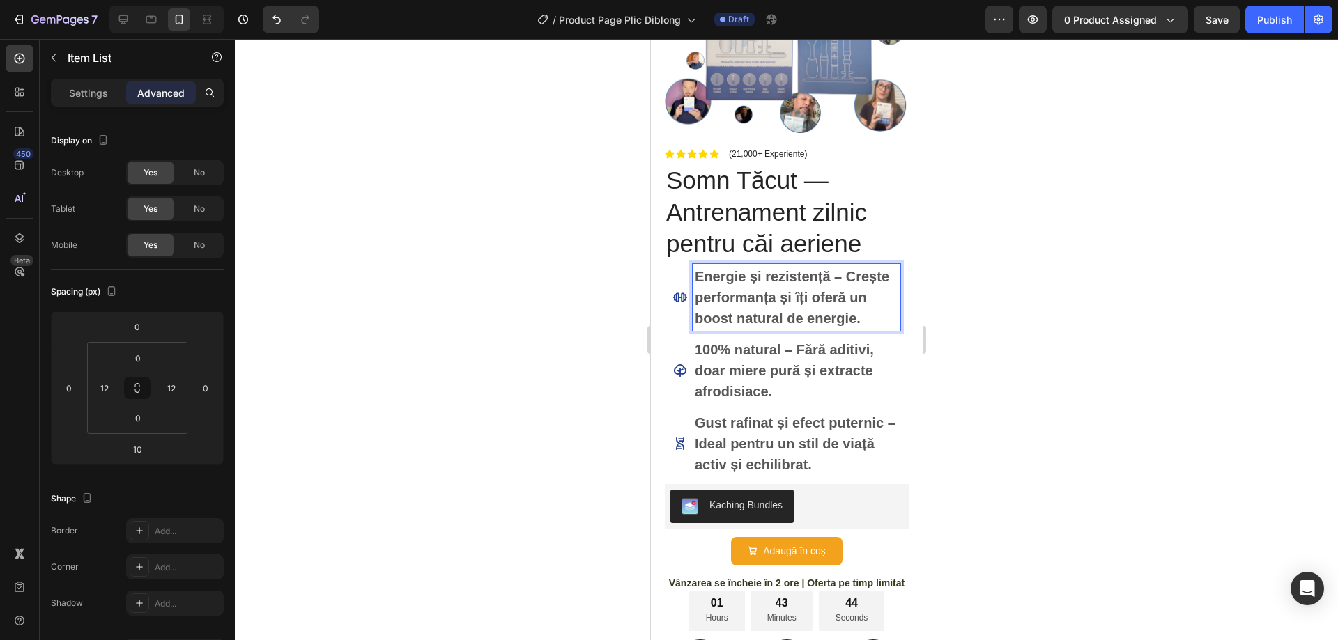
click at [754, 297] on p "Energie și rezistență – Crește performanța și îți oferă un boost natural de ene…" at bounding box center [795, 297] width 203 height 63
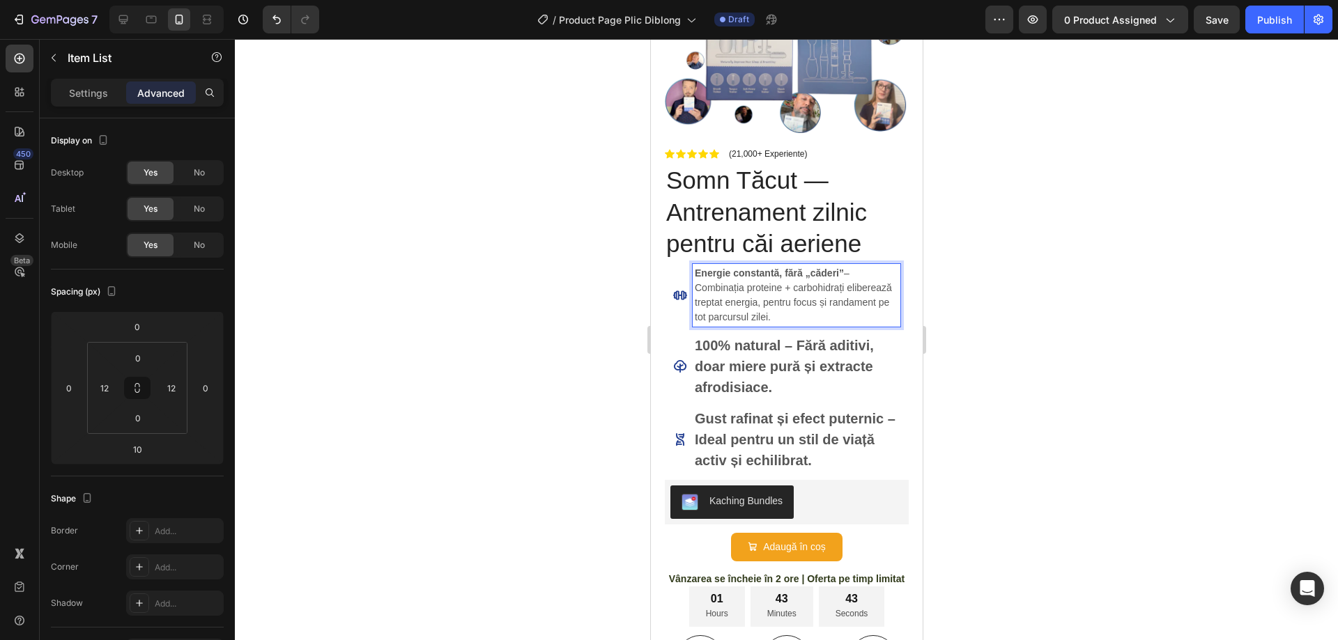
click at [775, 295] on p "Energie constantă, fără „căderi” – Combinația proteine + carbohidrați elibereaz…" at bounding box center [795, 295] width 203 height 59
click at [774, 295] on p "Energie constantă, fără „căderi” – Combinația proteine + carbohidrați elibereaz…" at bounding box center [795, 295] width 203 height 59
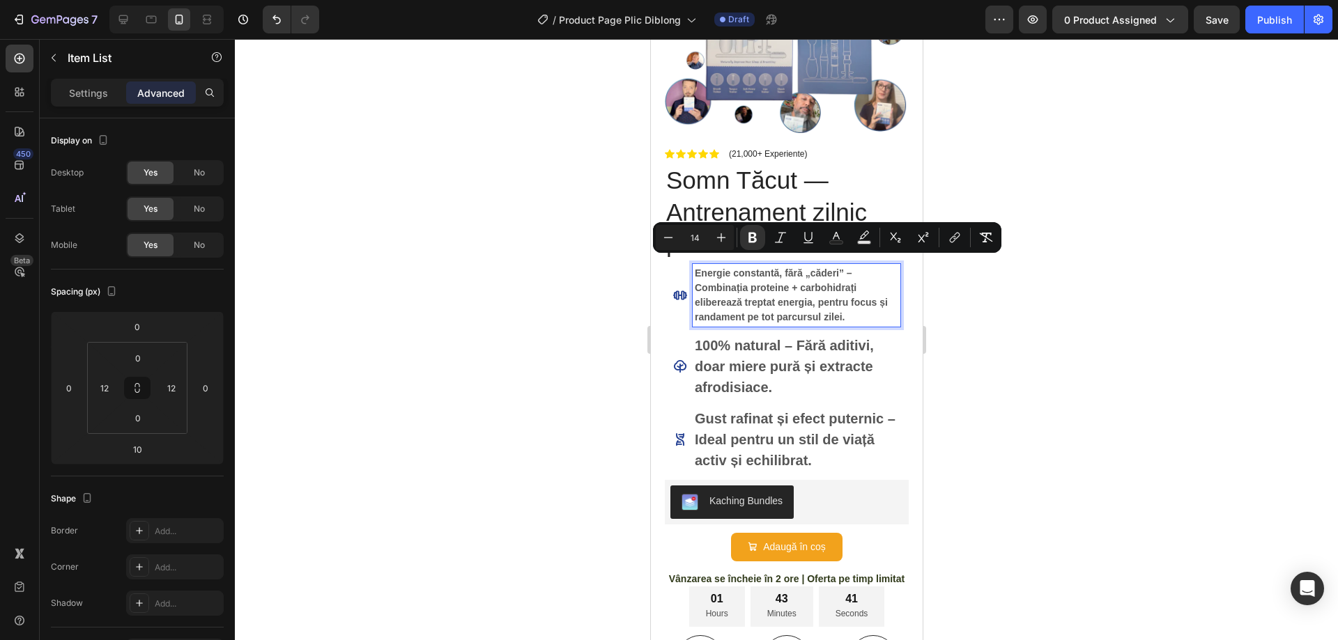
click at [699, 236] on input "14" at bounding box center [695, 237] width 28 height 17
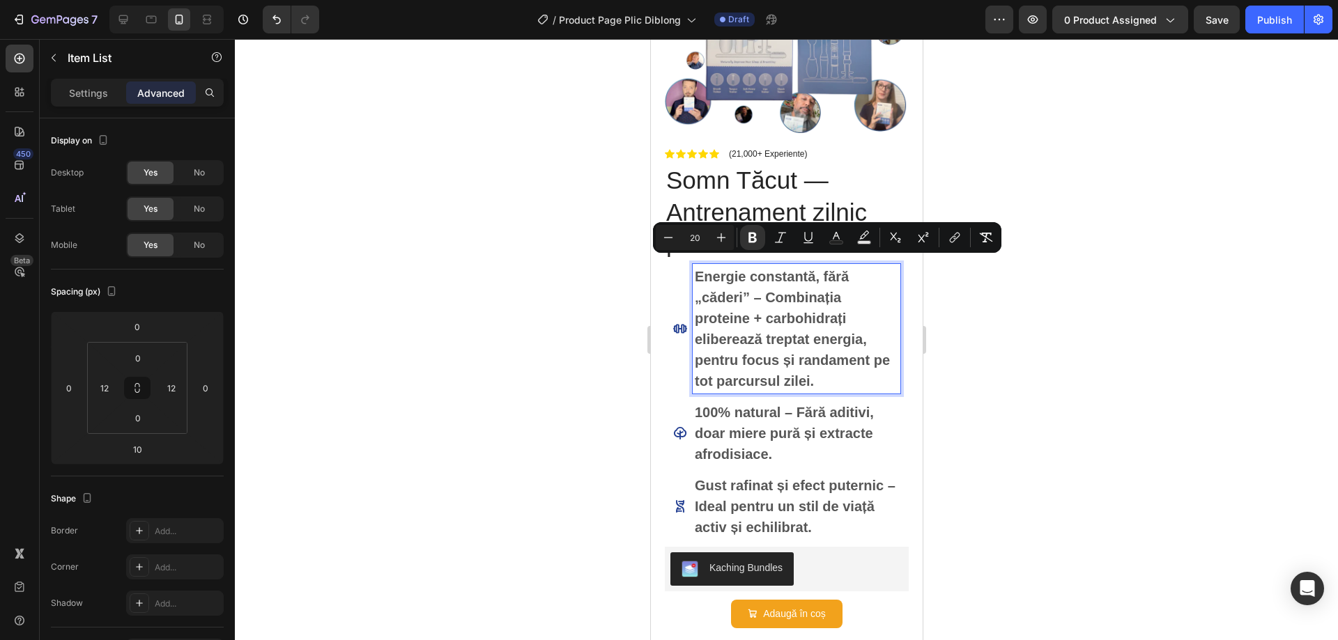
click at [700, 238] on input "20" at bounding box center [695, 237] width 28 height 17
type input "15"
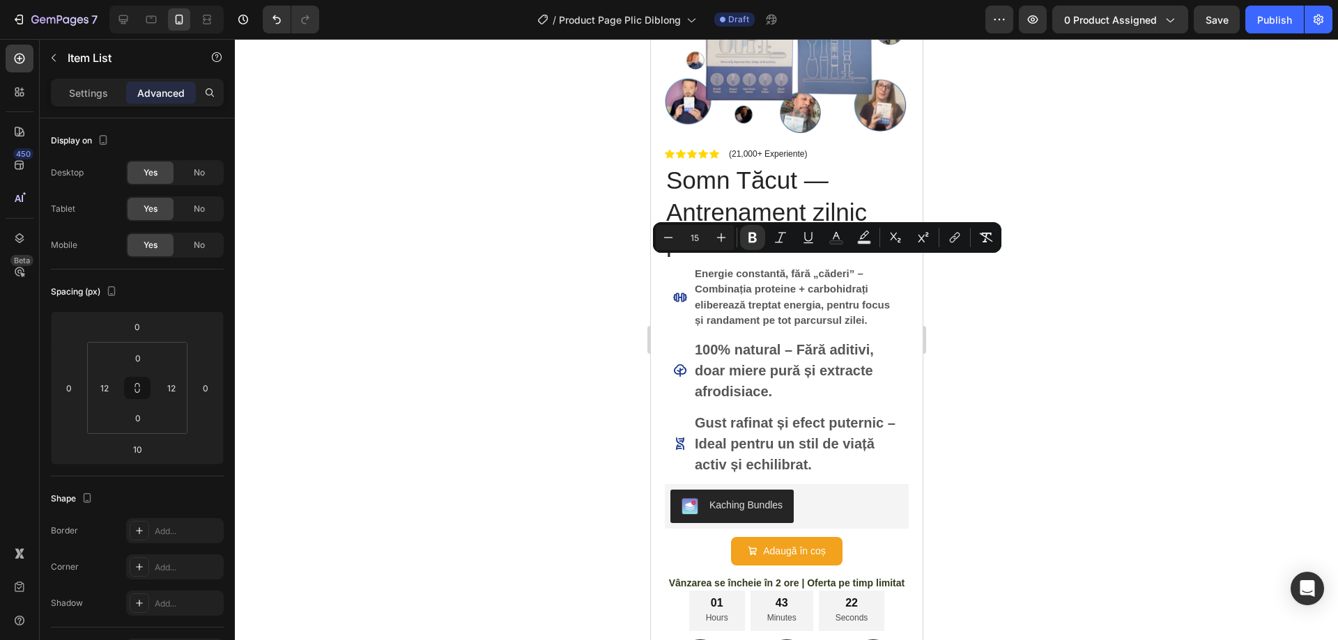
click at [1052, 339] on div at bounding box center [786, 339] width 1103 height 601
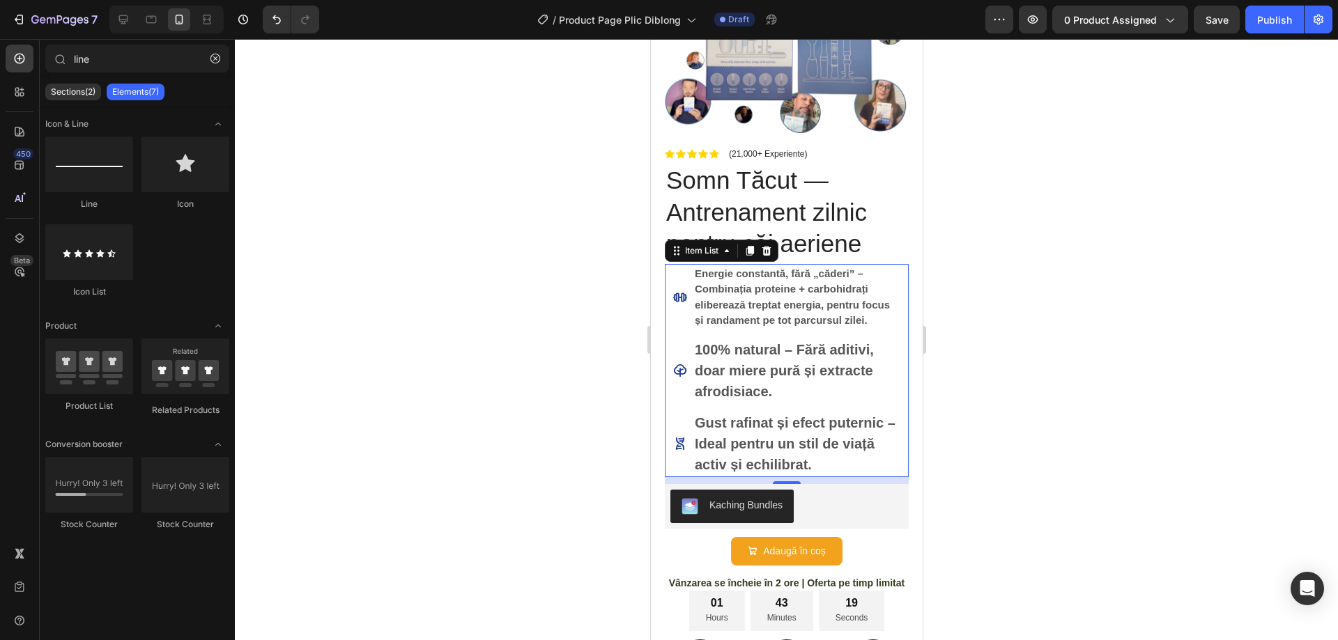
click at [718, 282] on strong "Energie constantă, fără „căderi” – Combinația proteine + carbohidrați elibereaz…" at bounding box center [791, 297] width 195 height 59
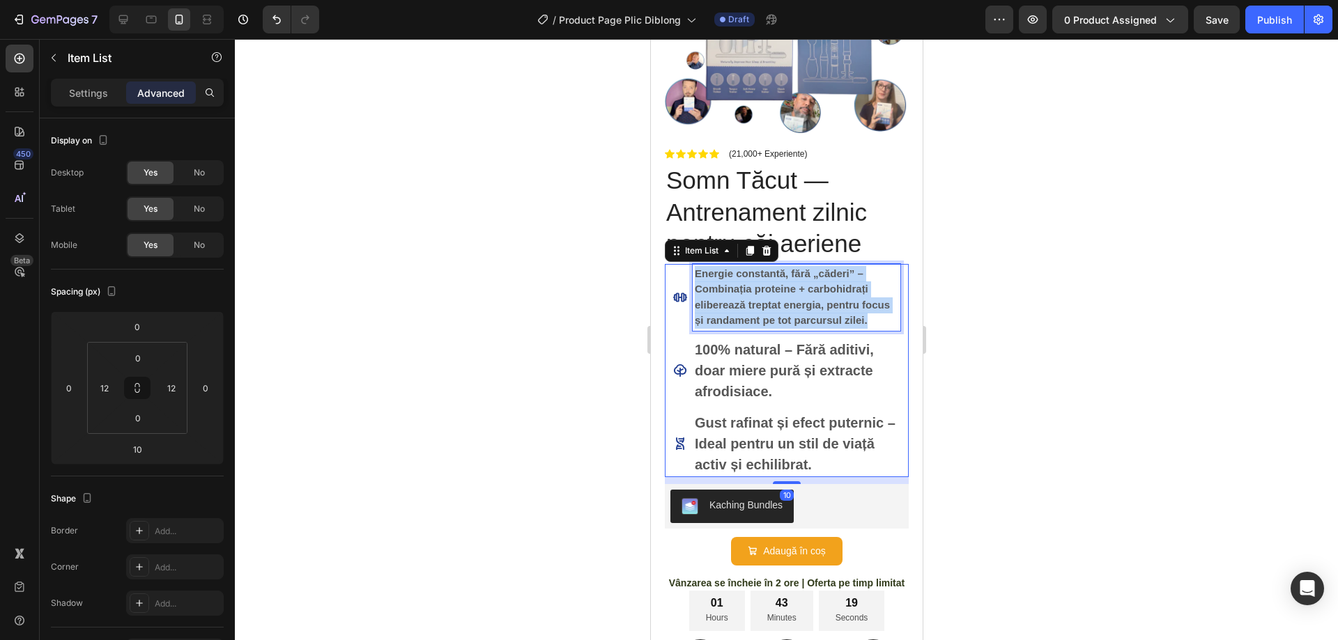
click at [718, 282] on strong "Energie constantă, fără „căderi” – Combinația proteine + carbohidrați elibereaz…" at bounding box center [791, 297] width 195 height 59
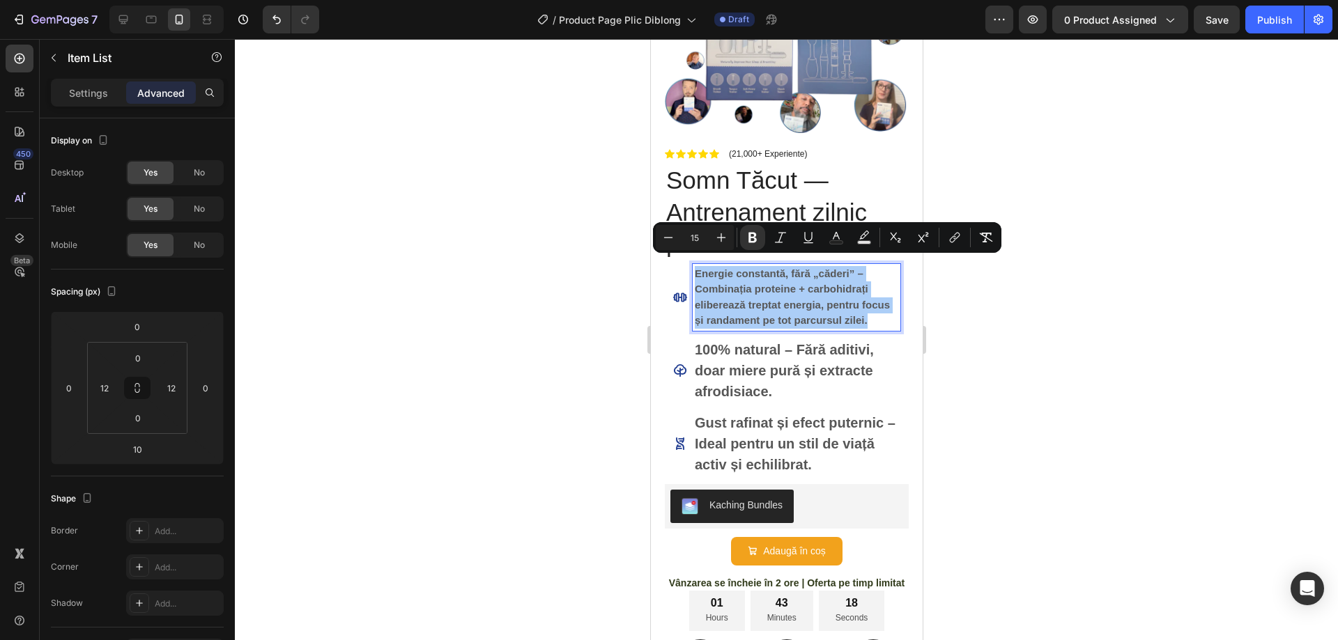
click at [695, 238] on input "15" at bounding box center [695, 237] width 28 height 17
type input "20"
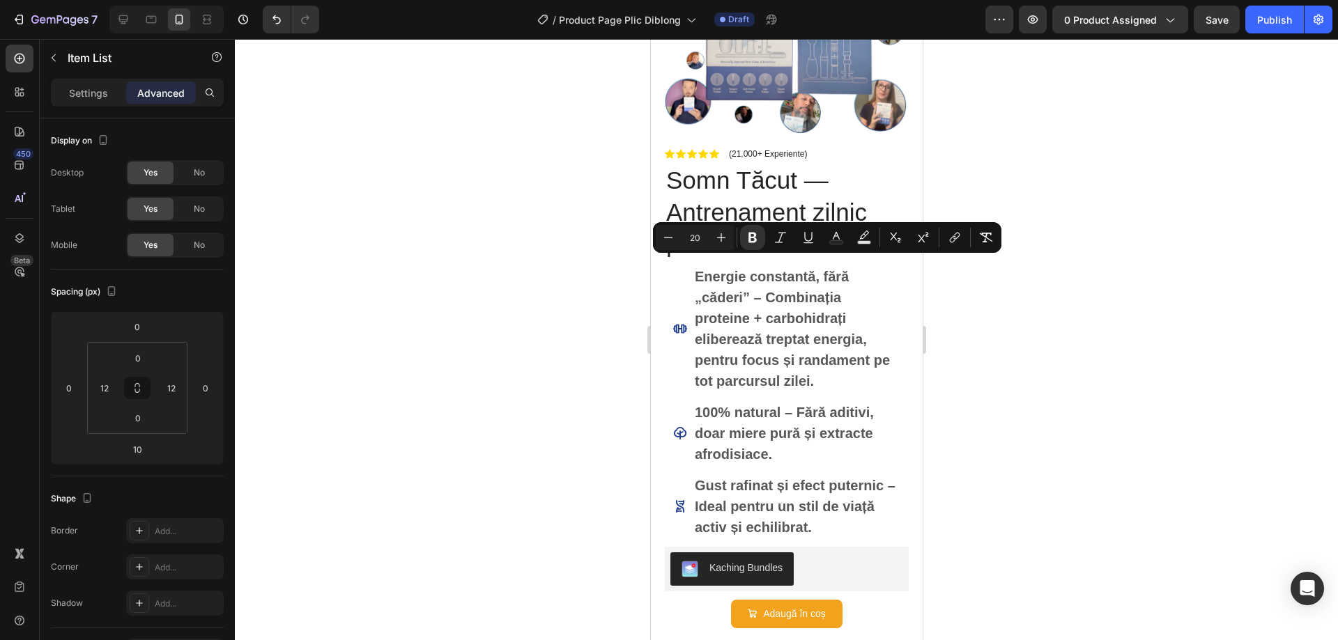
drag, startPoint x: 1164, startPoint y: 367, endPoint x: 247, endPoint y: 275, distance: 921.7
click at [1164, 367] on div at bounding box center [786, 339] width 1103 height 601
